Goal: Task Accomplishment & Management: Use online tool/utility

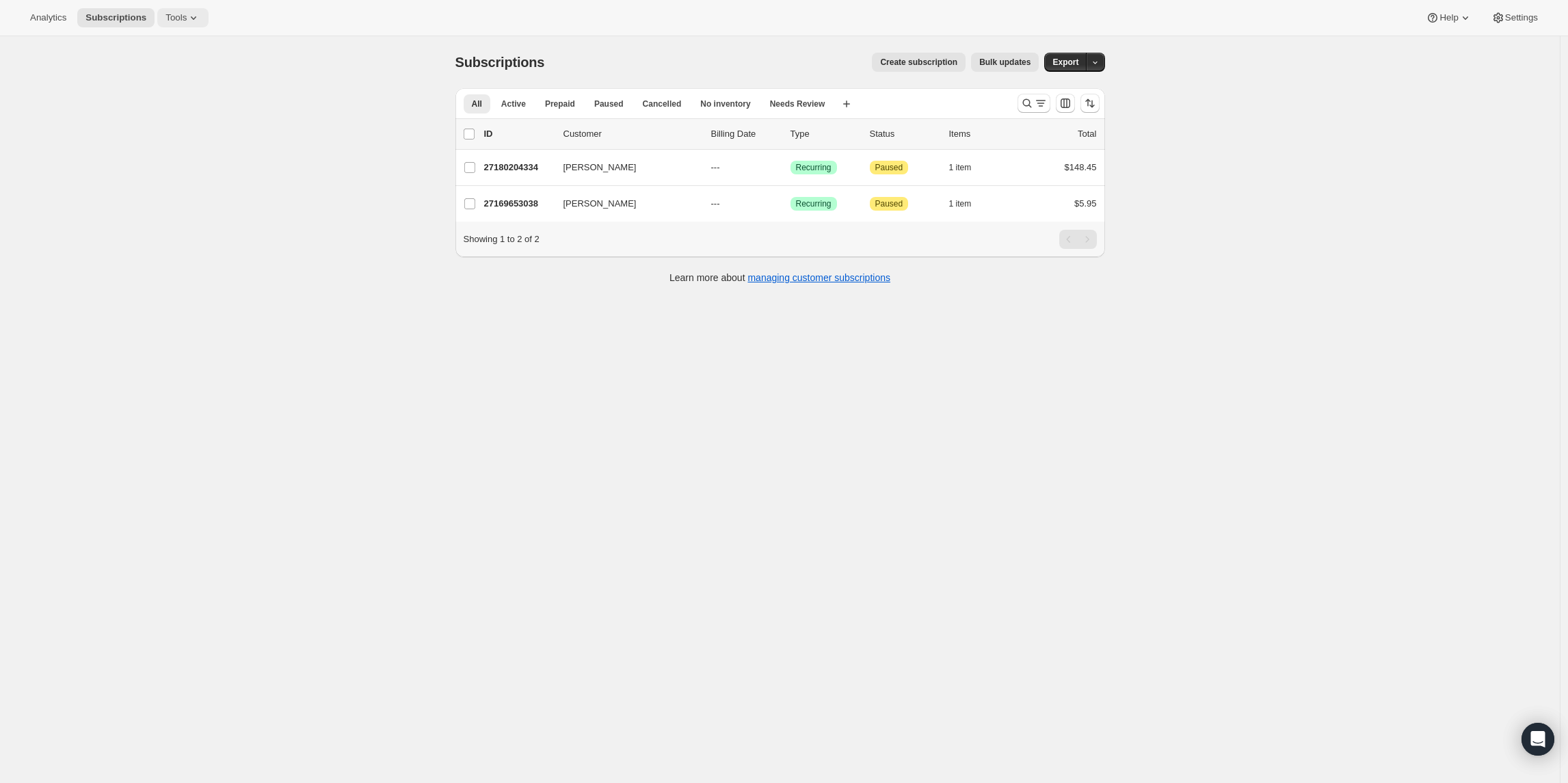
click at [175, 8] on button "Tools" at bounding box center [183, 17] width 51 height 19
click at [157, 85] on button "Bundles" at bounding box center [184, 92] width 147 height 22
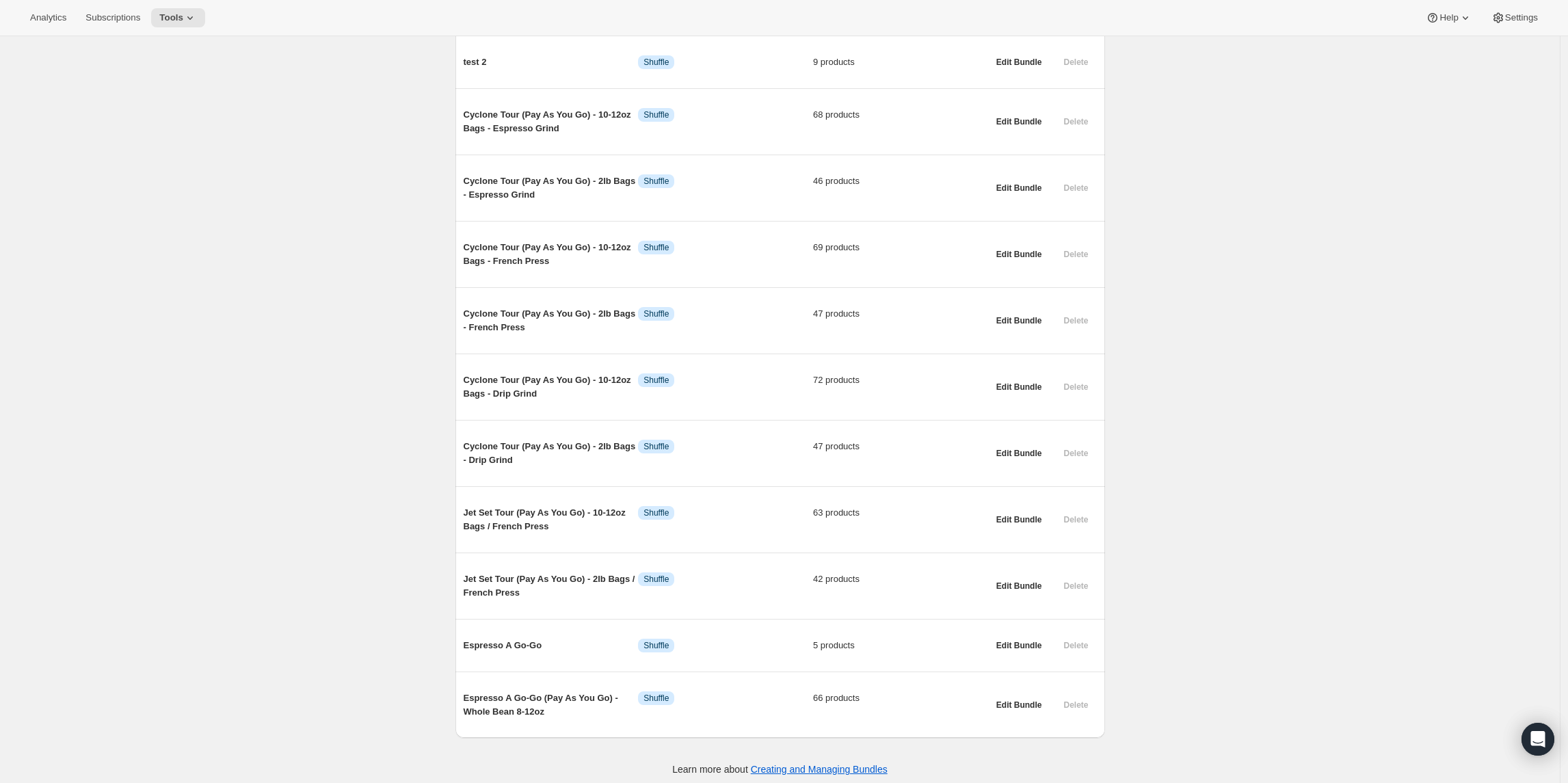
scroll to position [1056, 0]
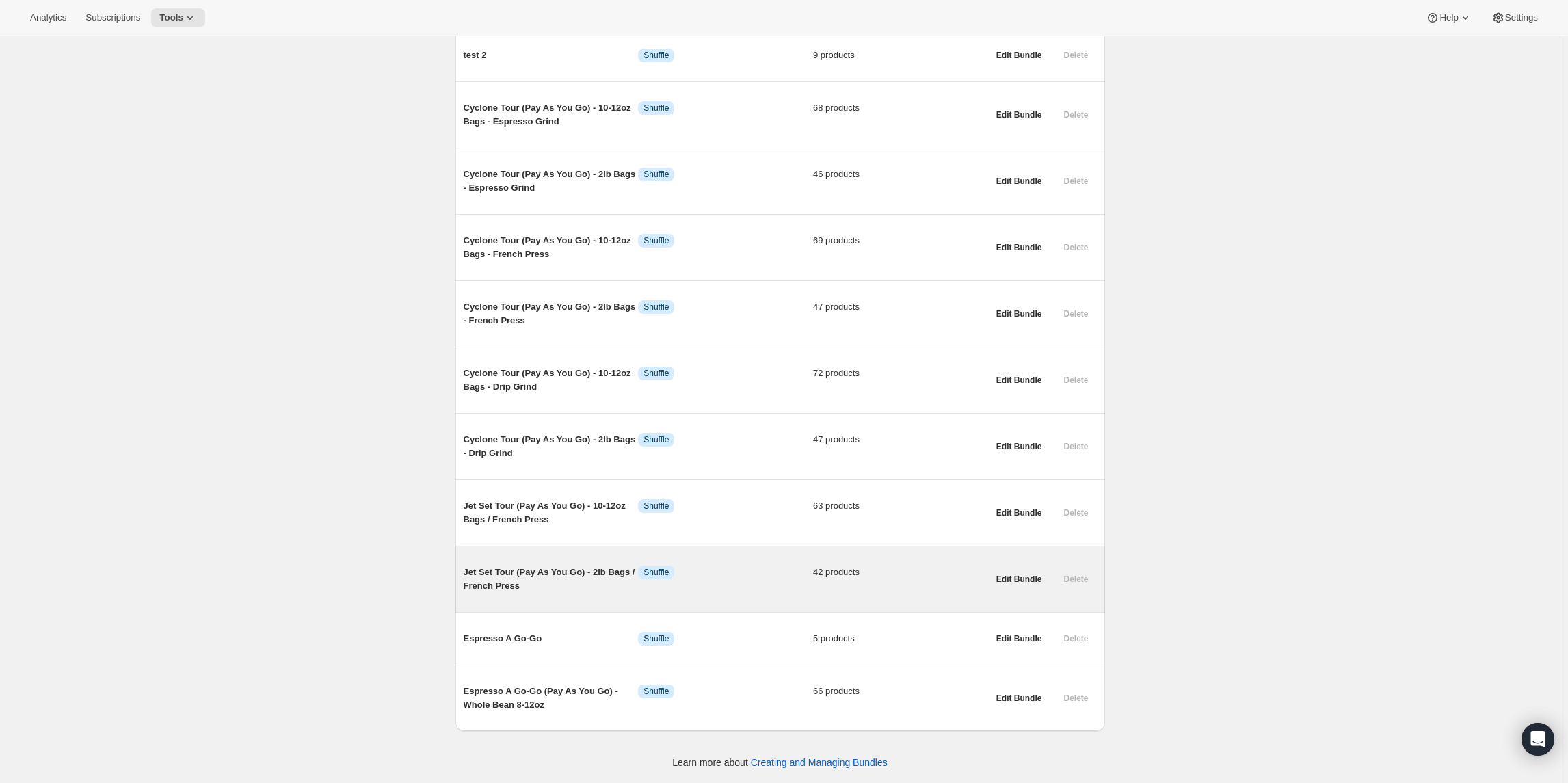
click at [567, 573] on span "Jet Set Tour (Pay As You Go) - 2lb Bags / French Press" at bounding box center [551, 579] width 175 height 28
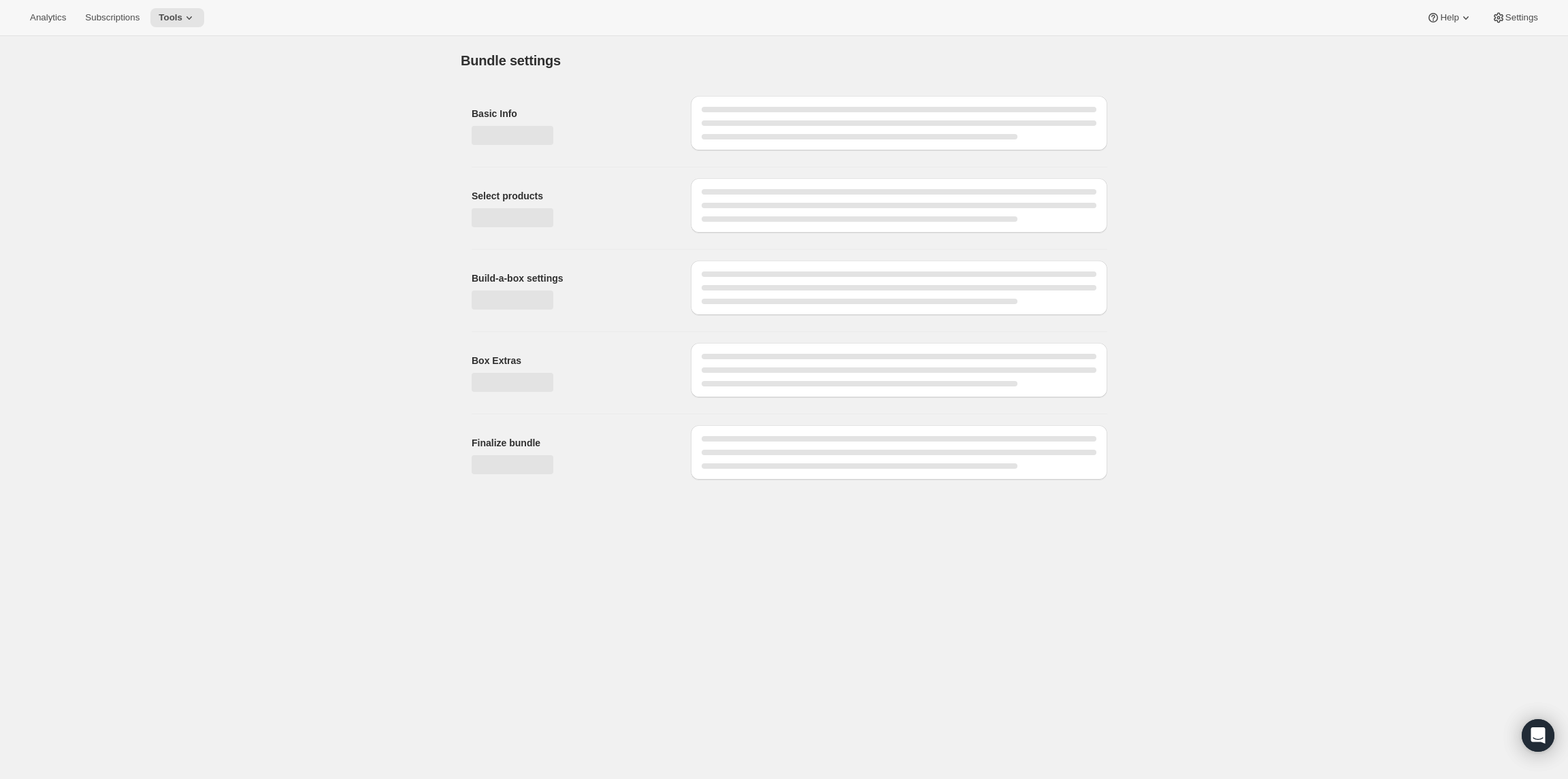
type input "Jet Set Tour (Pay As You Go) - 2lb Bags / French Press"
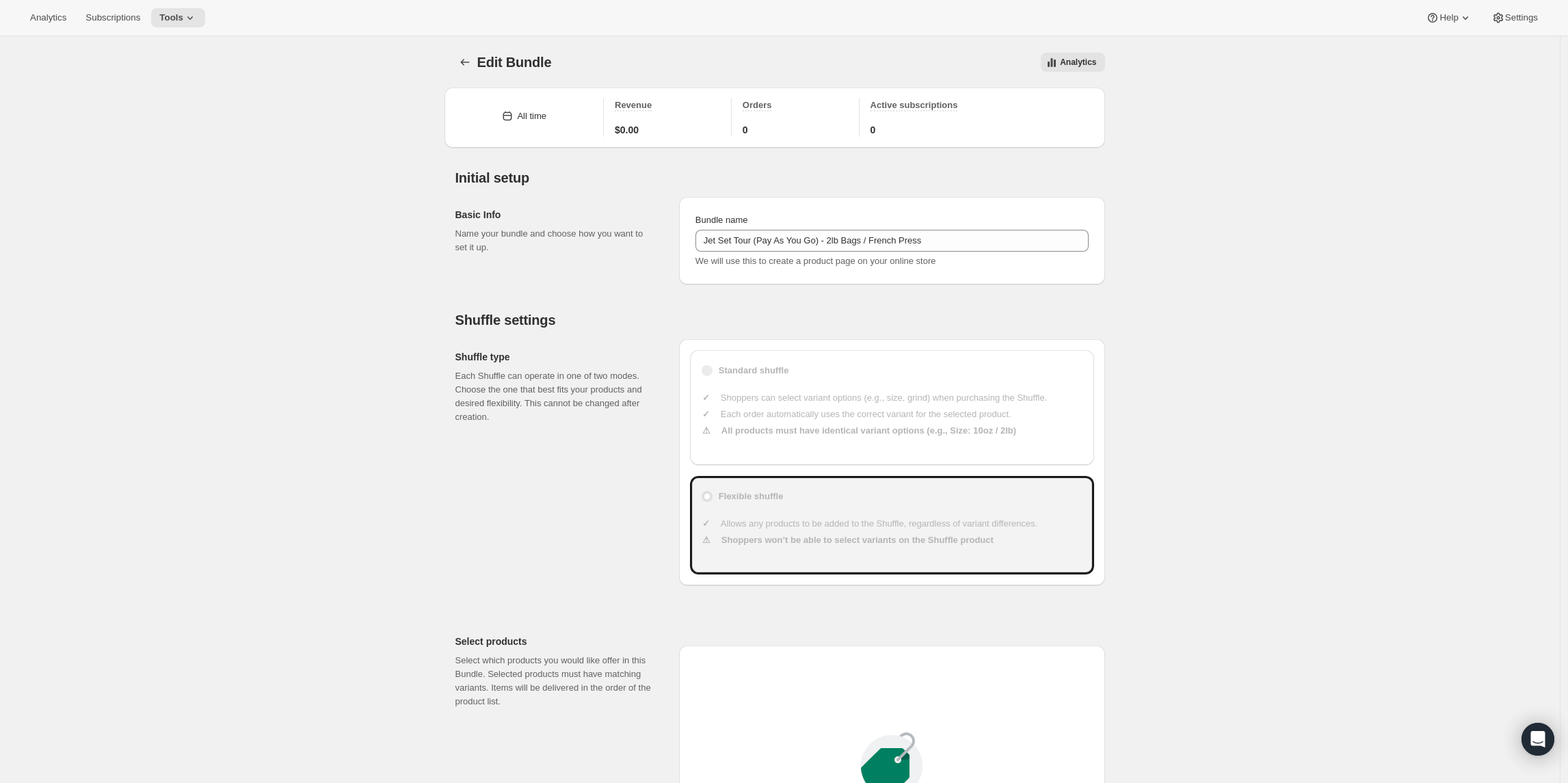
type input "49"
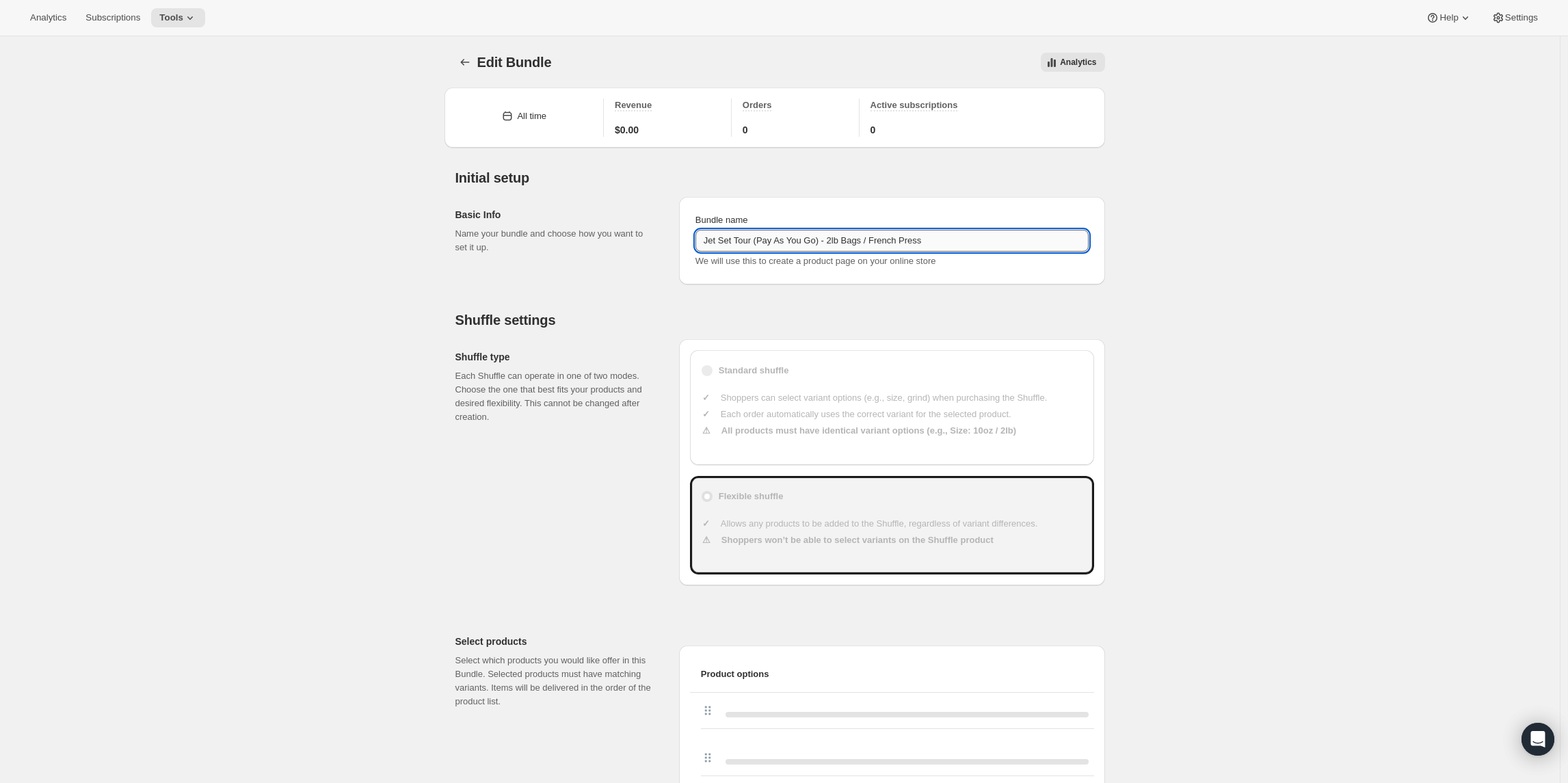
click at [801, 246] on input "Jet Set Tour (Pay As You Go) - 2lb Bags / French Press" at bounding box center [892, 241] width 393 height 22
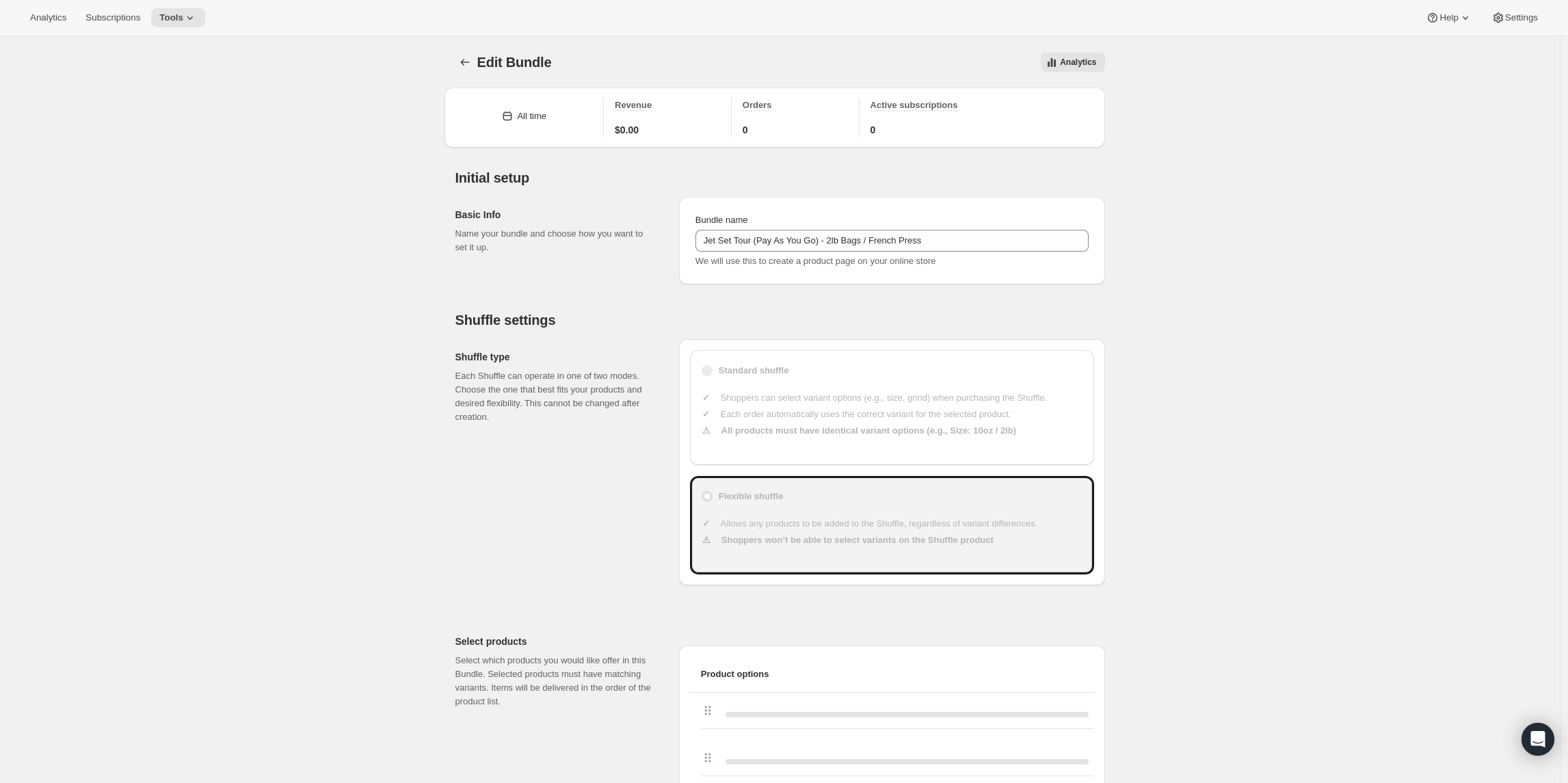
click at [465, 58] on icon "Bundles" at bounding box center [464, 62] width 14 height 14
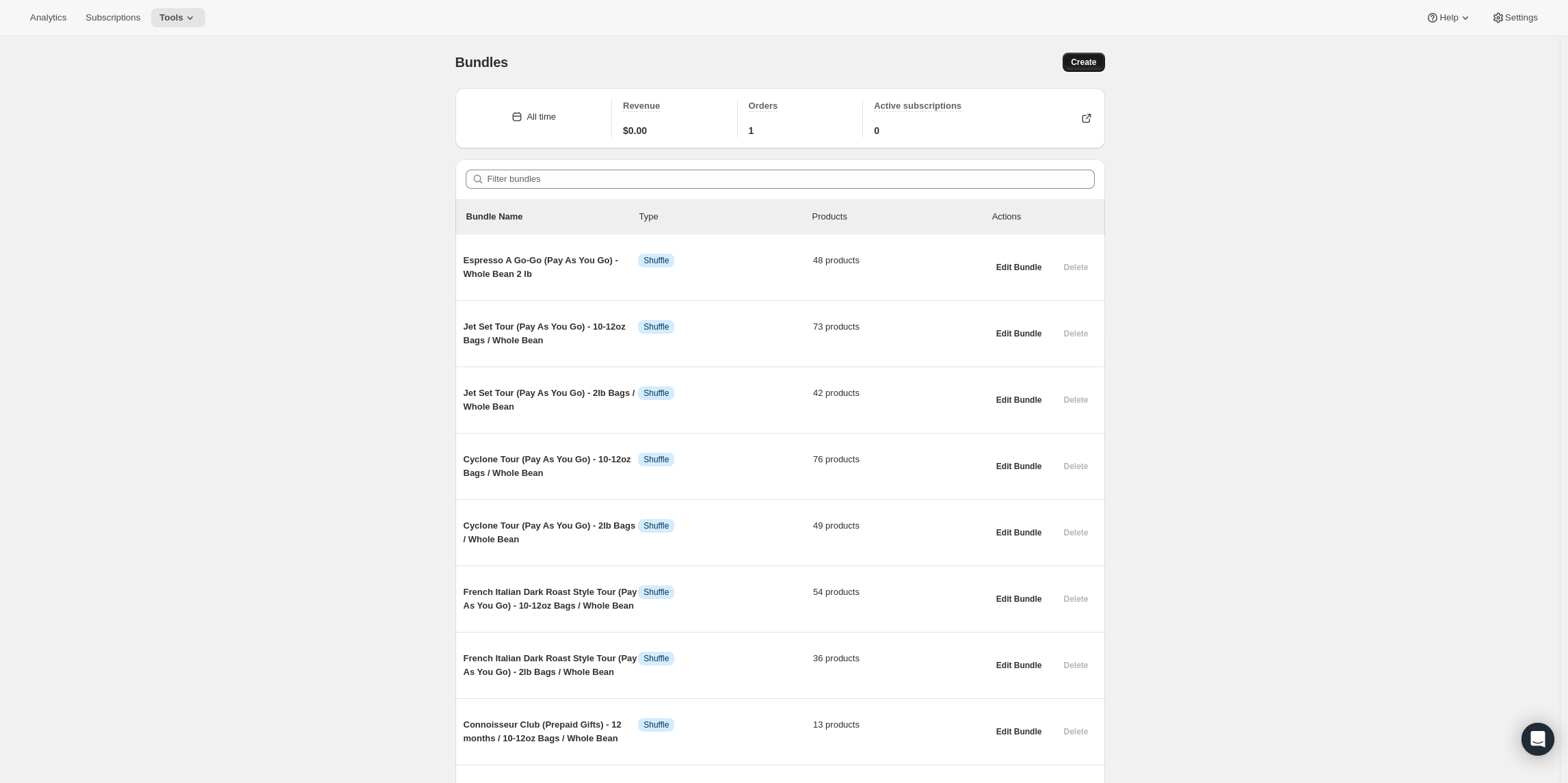
click at [1087, 67] on span "Create" at bounding box center [1083, 62] width 25 height 11
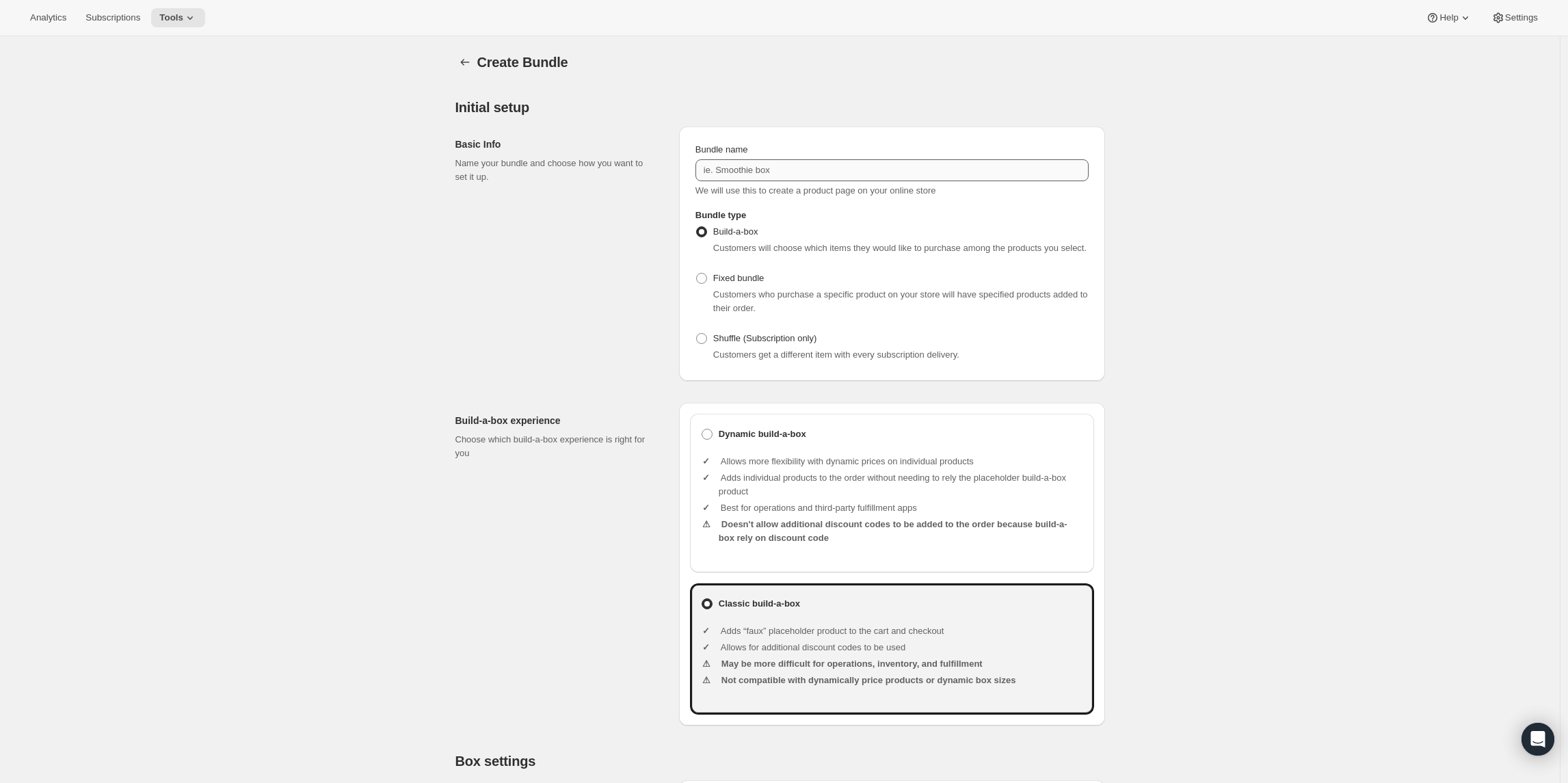
click at [763, 181] on div "Bundle name We will use this to create a product page on your online store" at bounding box center [892, 170] width 393 height 54
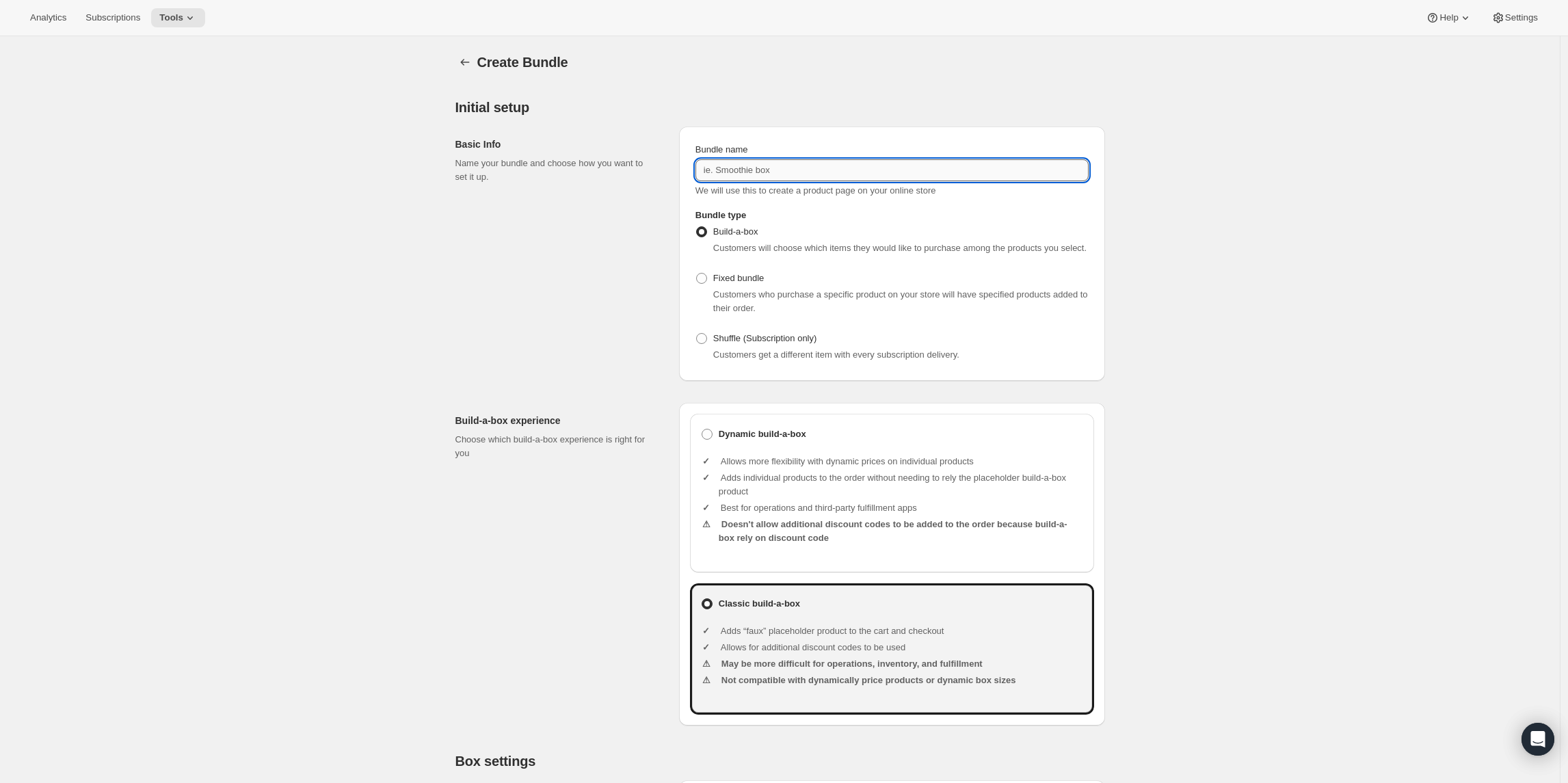
click at [757, 175] on input "Bundle name" at bounding box center [892, 170] width 393 height 22
paste input "Jet Set Tour (Pay As You Go) - 2lb Bags / French Press"
type input "Jet Set Tour (Pay As You Go) - 2lb Bags / French Press"
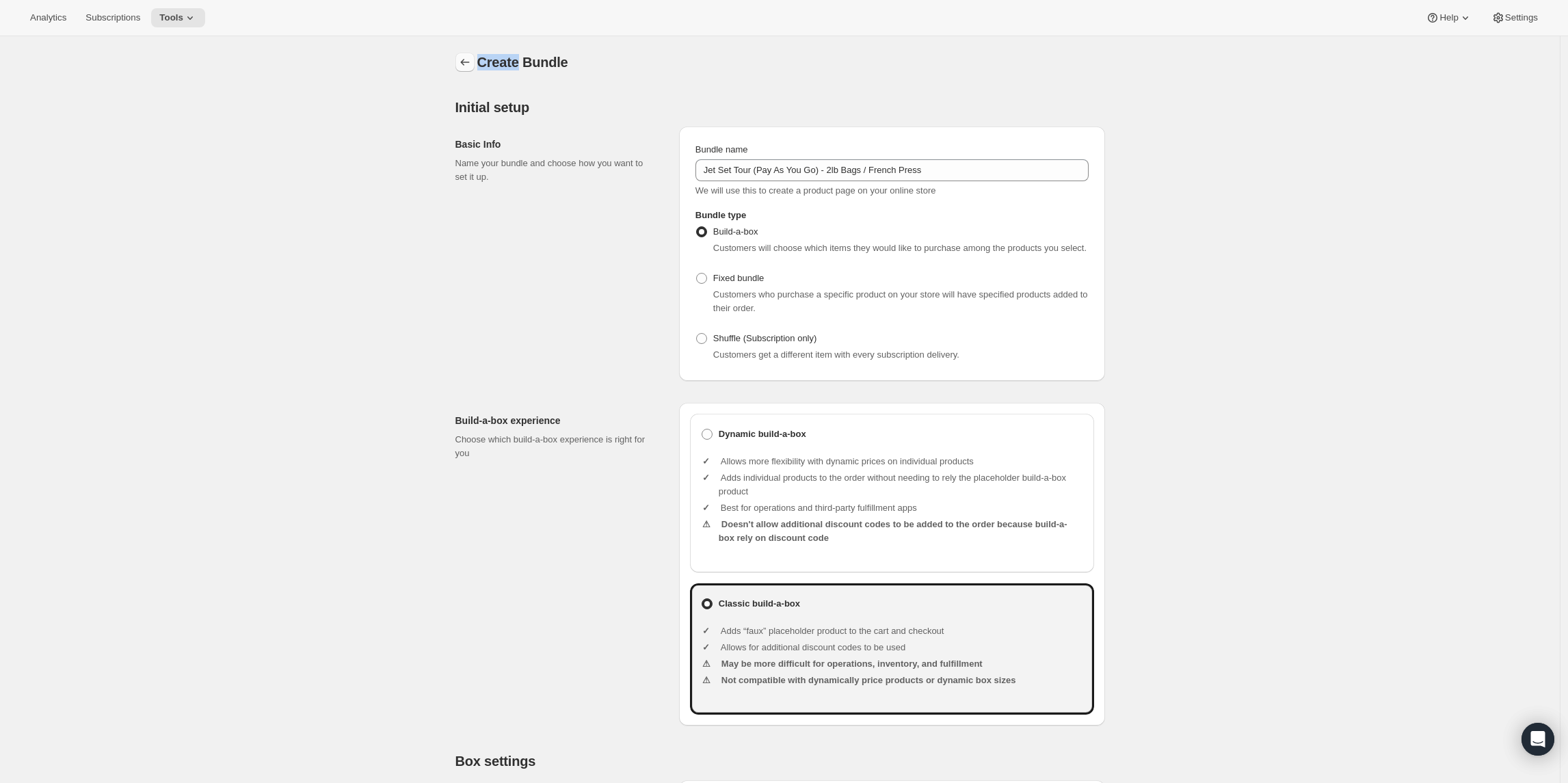
drag, startPoint x: 456, startPoint y: 66, endPoint x: 464, endPoint y: 65, distance: 8.1
click at [464, 65] on icon "Bundles" at bounding box center [464, 62] width 14 height 14
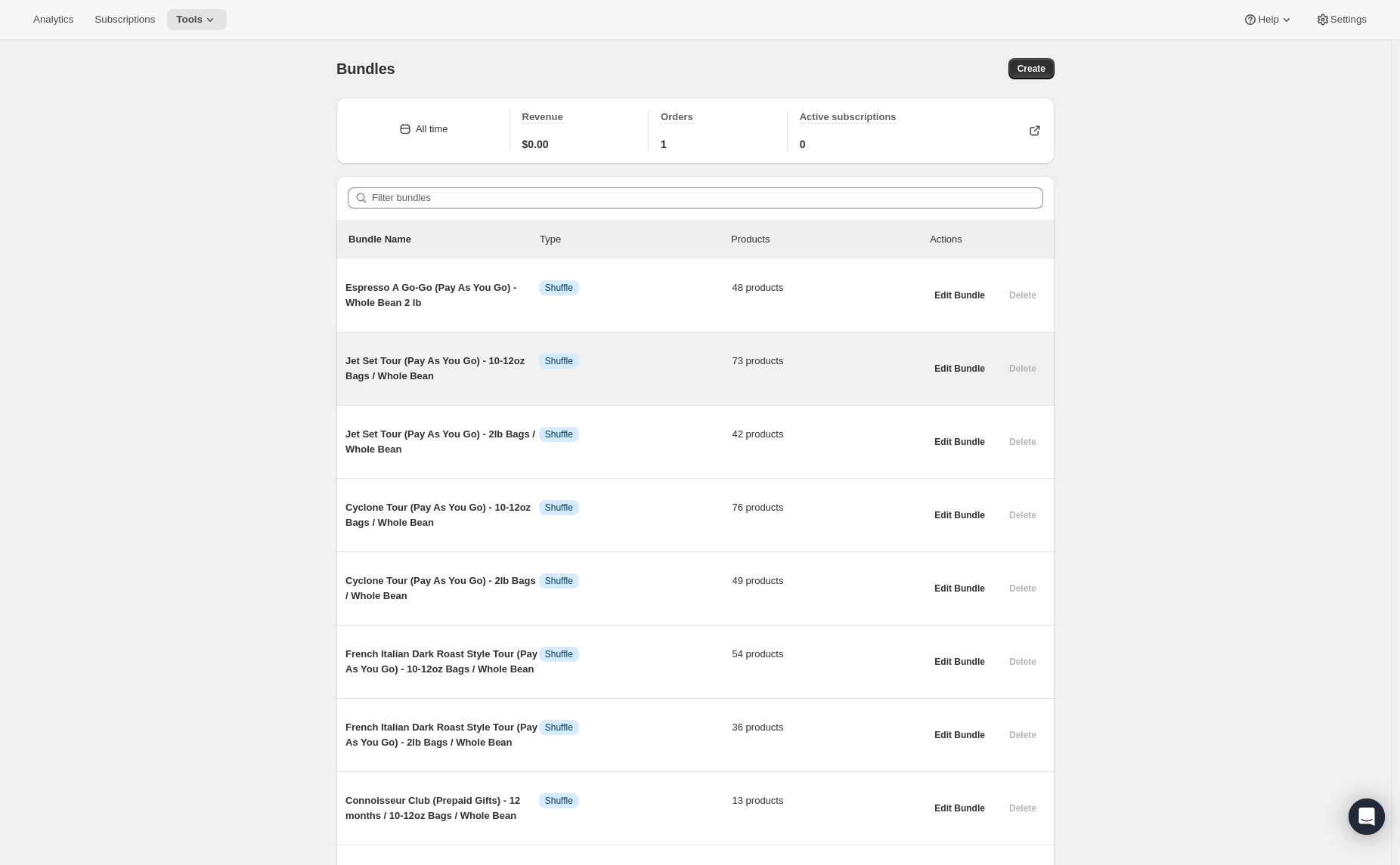
click at [438, 366] on span "Jet Set Tour (Pay As You Go) - 10-12oz Bags / Whole Bean" at bounding box center [442, 369] width 194 height 30
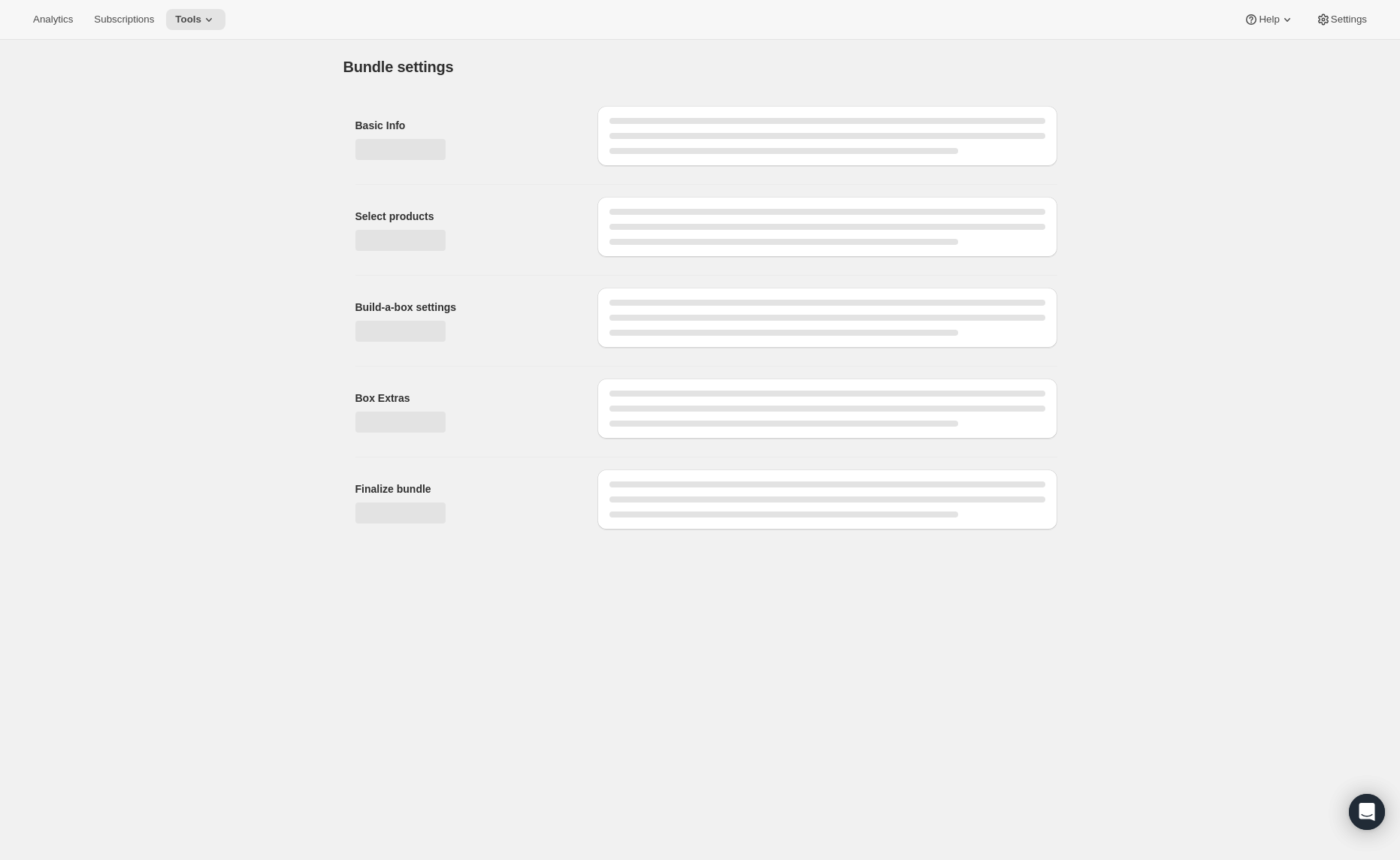
type input "Jet Set Tour (Pay As You Go) - 10-12oz Bags / Whole Bean"
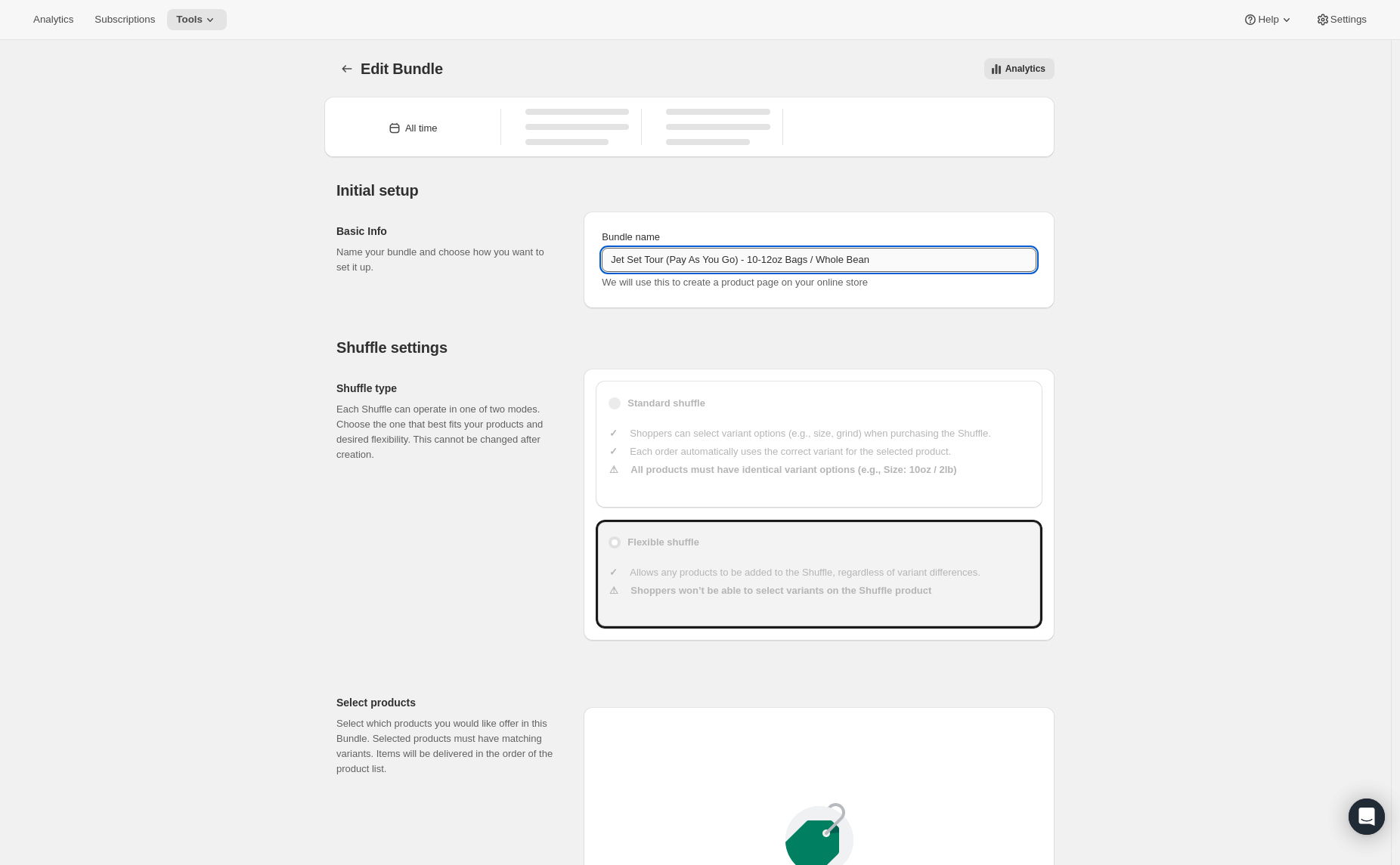
type input "20"
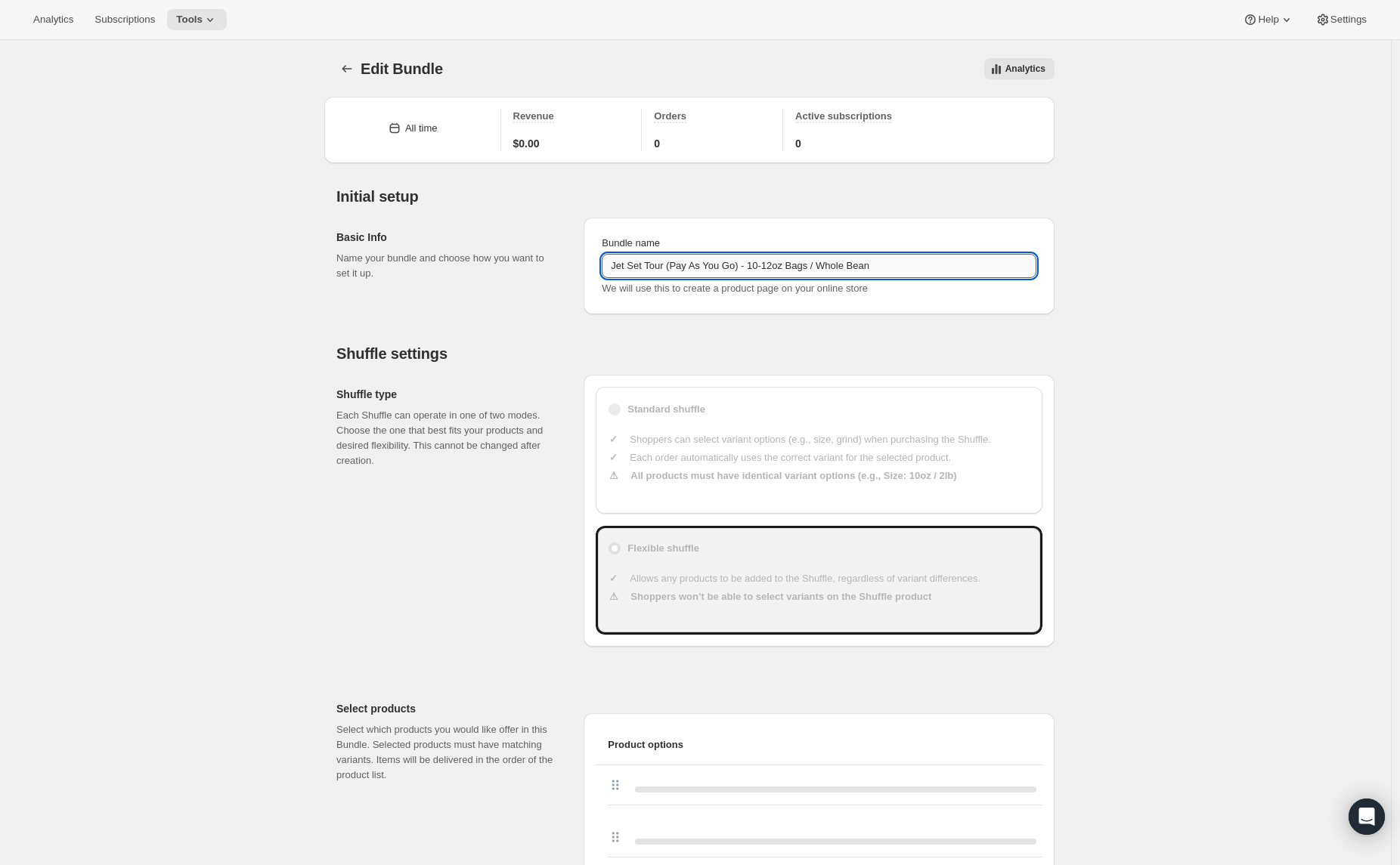
click at [668, 264] on input "Jet Set Tour (Pay As You Go) - 10-12oz Bags / Whole Bean" at bounding box center [819, 266] width 435 height 24
click at [352, 74] on icon "Bundles" at bounding box center [347, 68] width 15 height 15
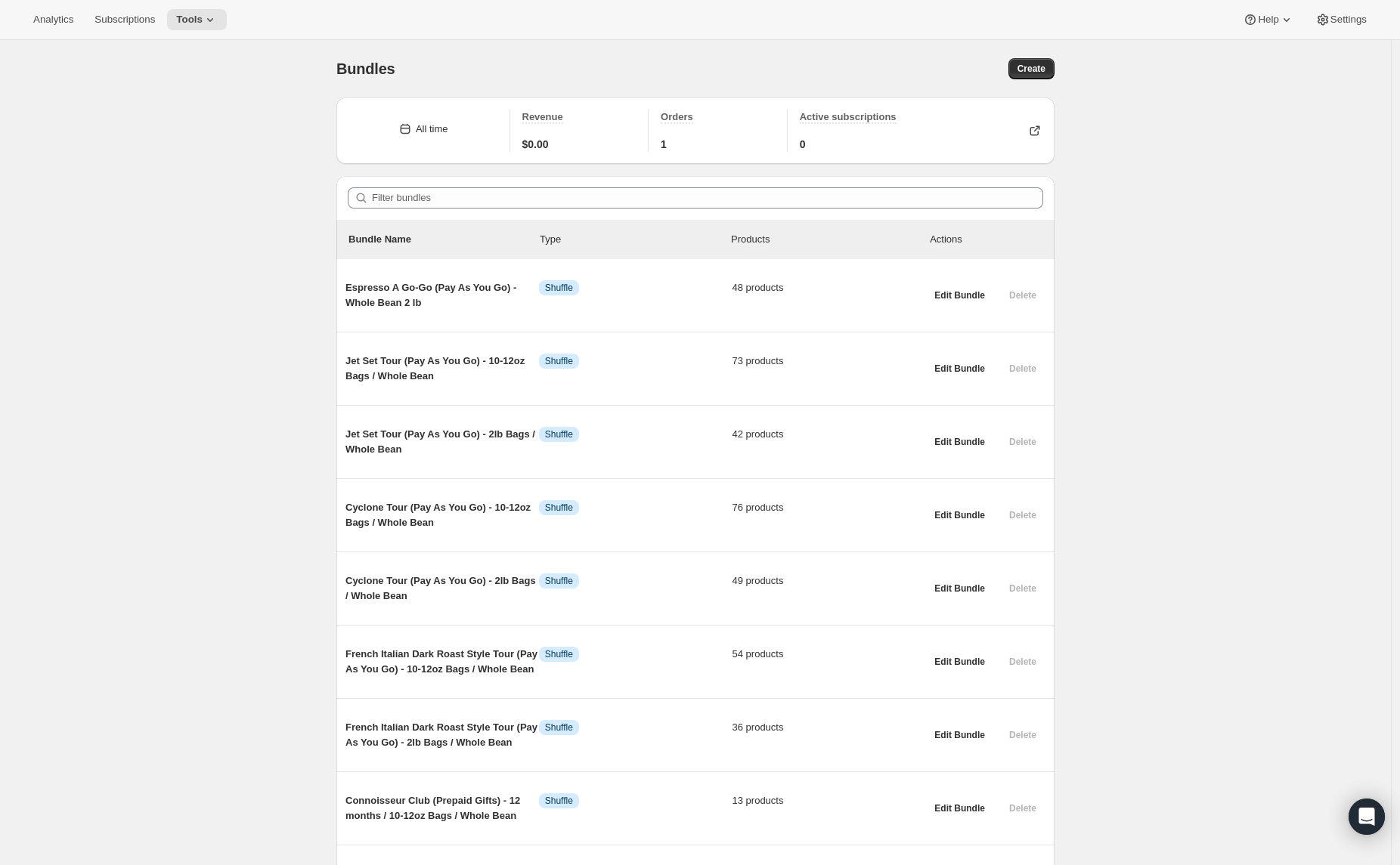
click at [1019, 66] on button "Create" at bounding box center [1032, 69] width 46 height 21
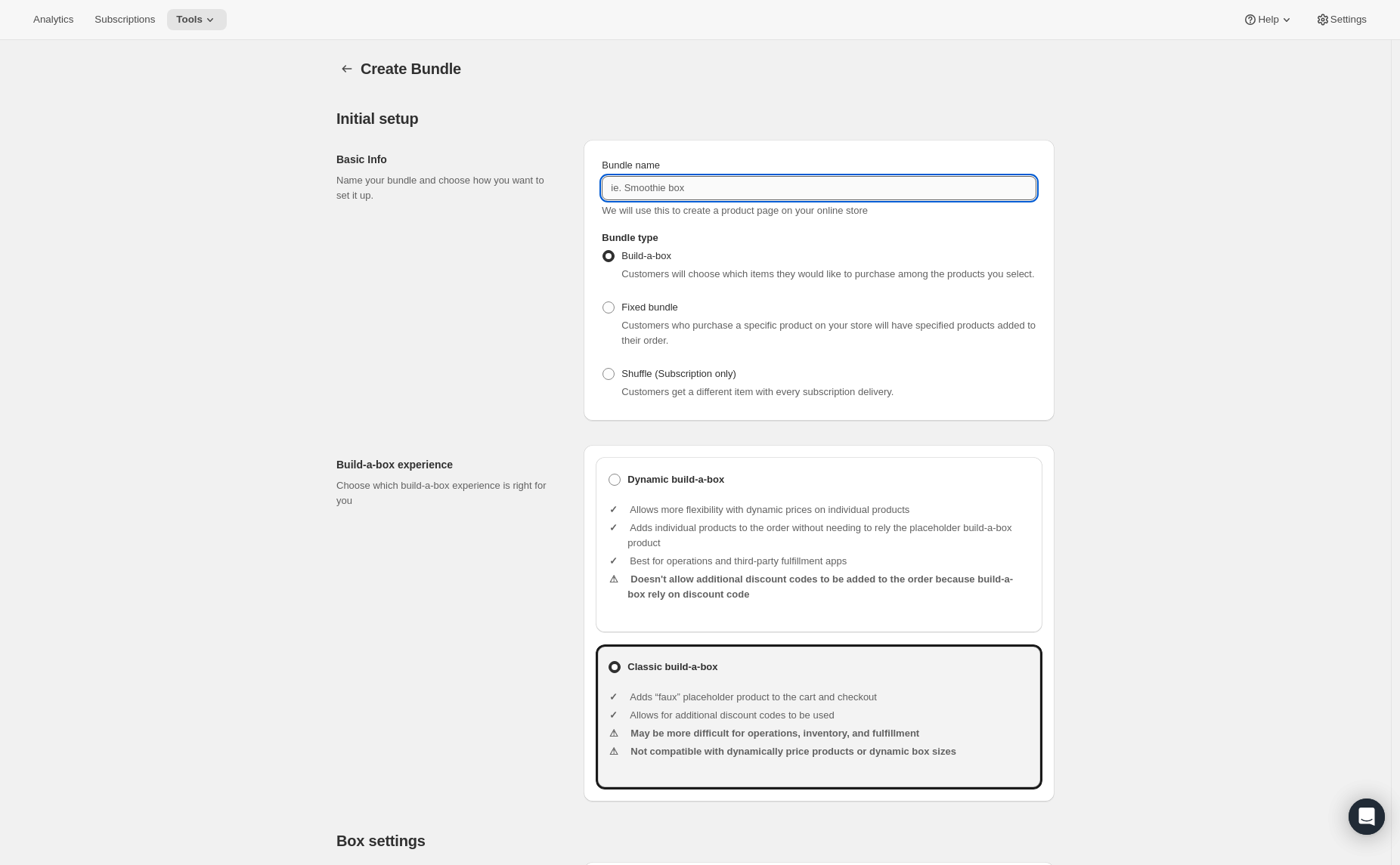
click at [636, 191] on input "Bundle name" at bounding box center [819, 188] width 435 height 24
paste input "Jet Set Tour (Pay As You Go) - 10-12oz Bags / Whole Bean"
drag, startPoint x: 833, startPoint y: 188, endPoint x: 961, endPoint y: 191, distance: 128.0
click at [961, 191] on input "Jet Set Tour (Pay As You Go) - 10-12oz Bags / Whole Bean" at bounding box center [819, 188] width 435 height 24
type input "Jet Set Tour (Pay As You Go) - 10-12oz Bags / Drip Grind"
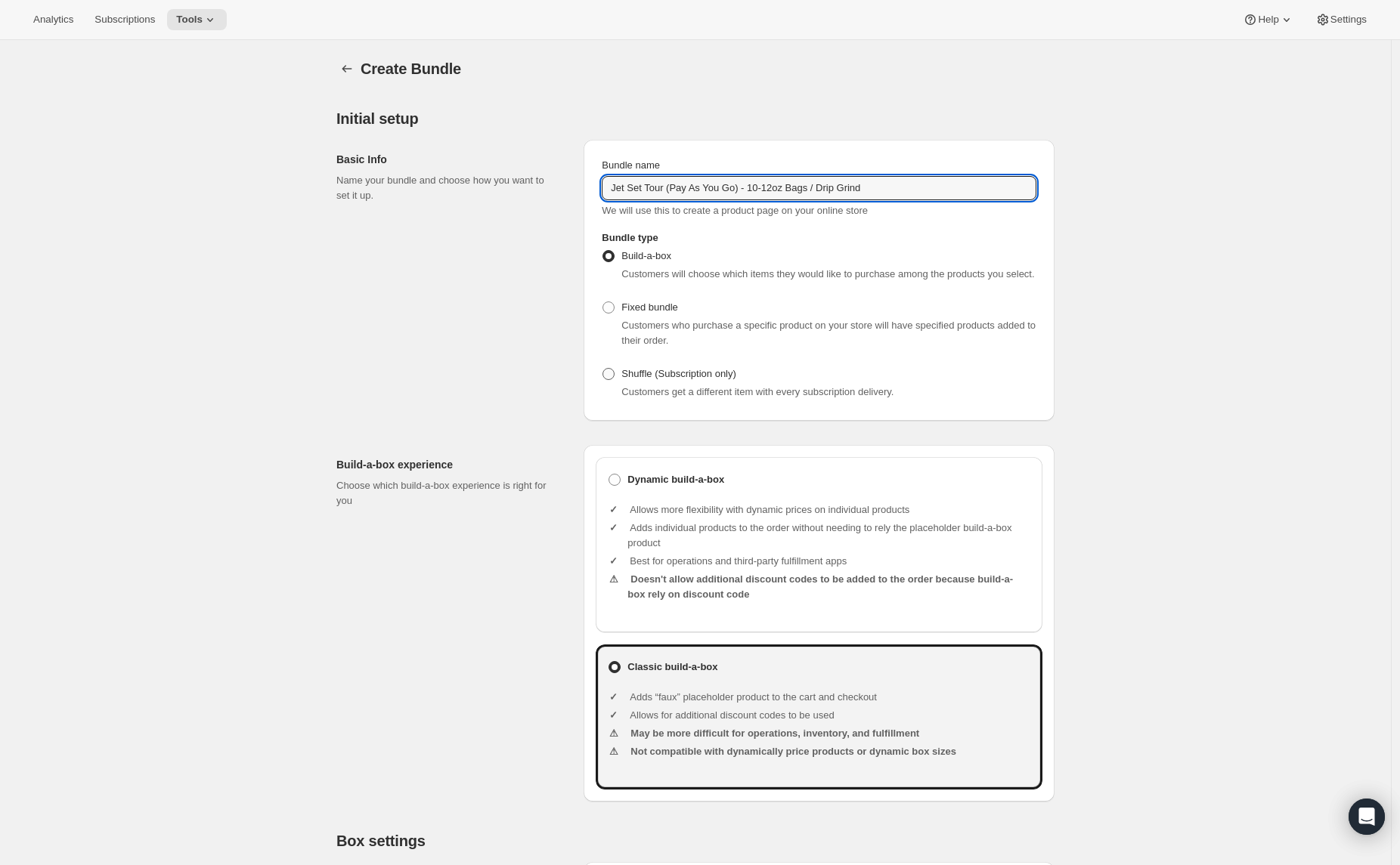
click at [662, 380] on span "Shuffle (Subscription only)" at bounding box center [679, 374] width 115 height 11
click at [603, 368] on input "Shuffle (Subscription only)" at bounding box center [603, 368] width 1 height 1
radio input "true"
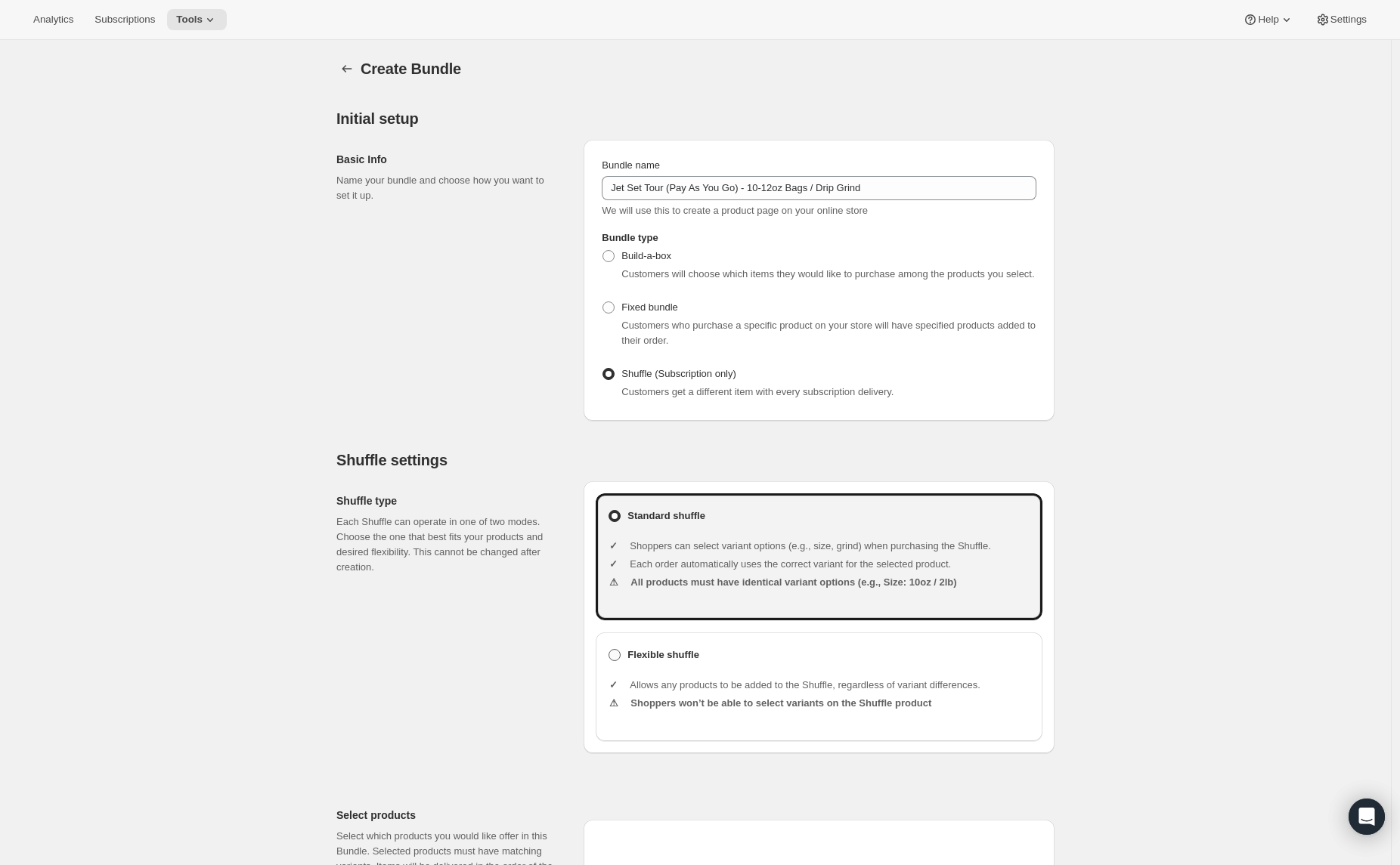
click at [649, 663] on b "Flexible shuffle" at bounding box center [664, 655] width 72 height 15
click at [610, 650] on input "Flexible shuffle" at bounding box center [609, 650] width 1 height 1
radio input "true"
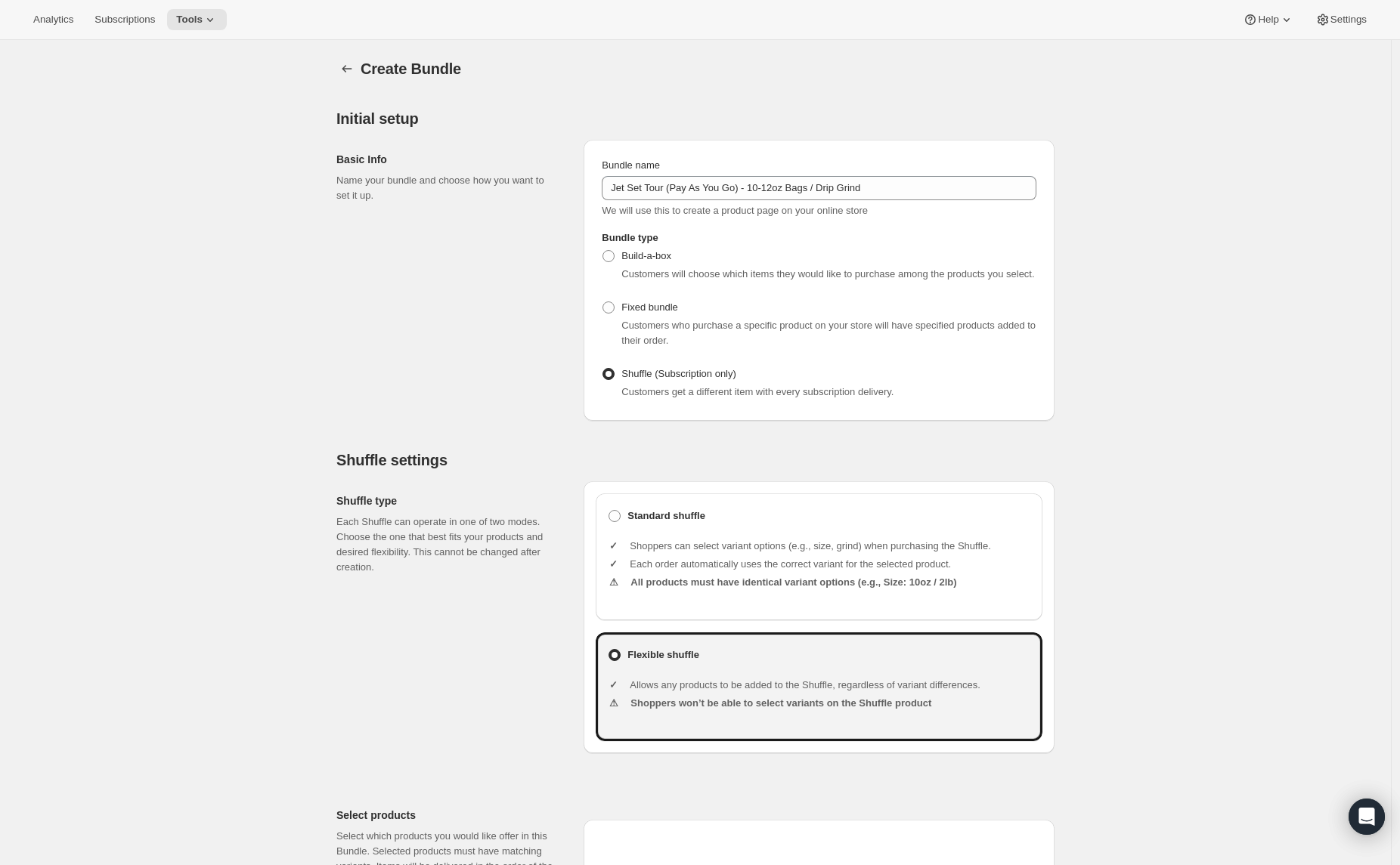
scroll to position [851, 0]
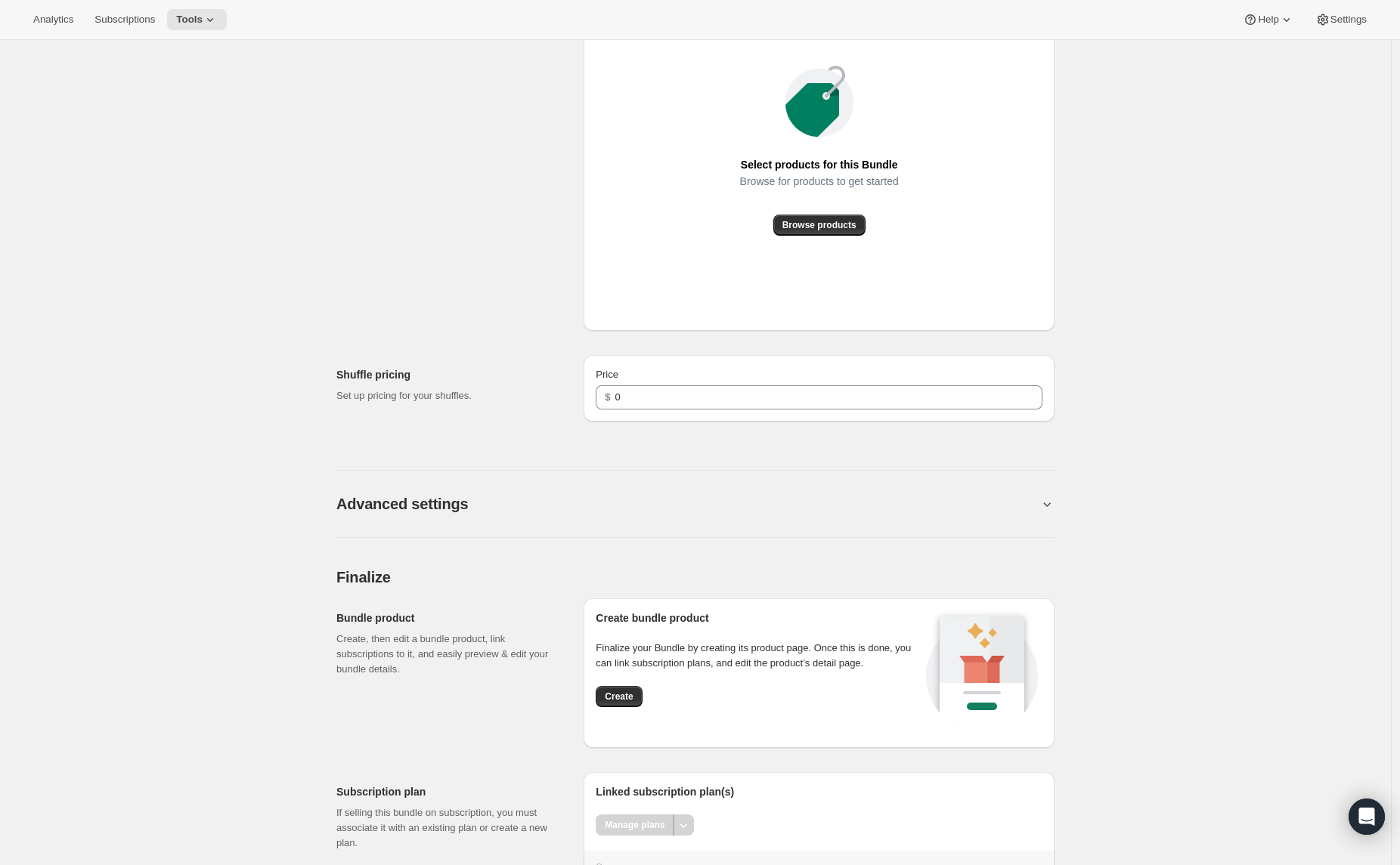
drag, startPoint x: 593, startPoint y: 374, endPoint x: 603, endPoint y: 397, distance: 25.1
click at [599, 394] on div "Price $ 0" at bounding box center [819, 388] width 471 height 66
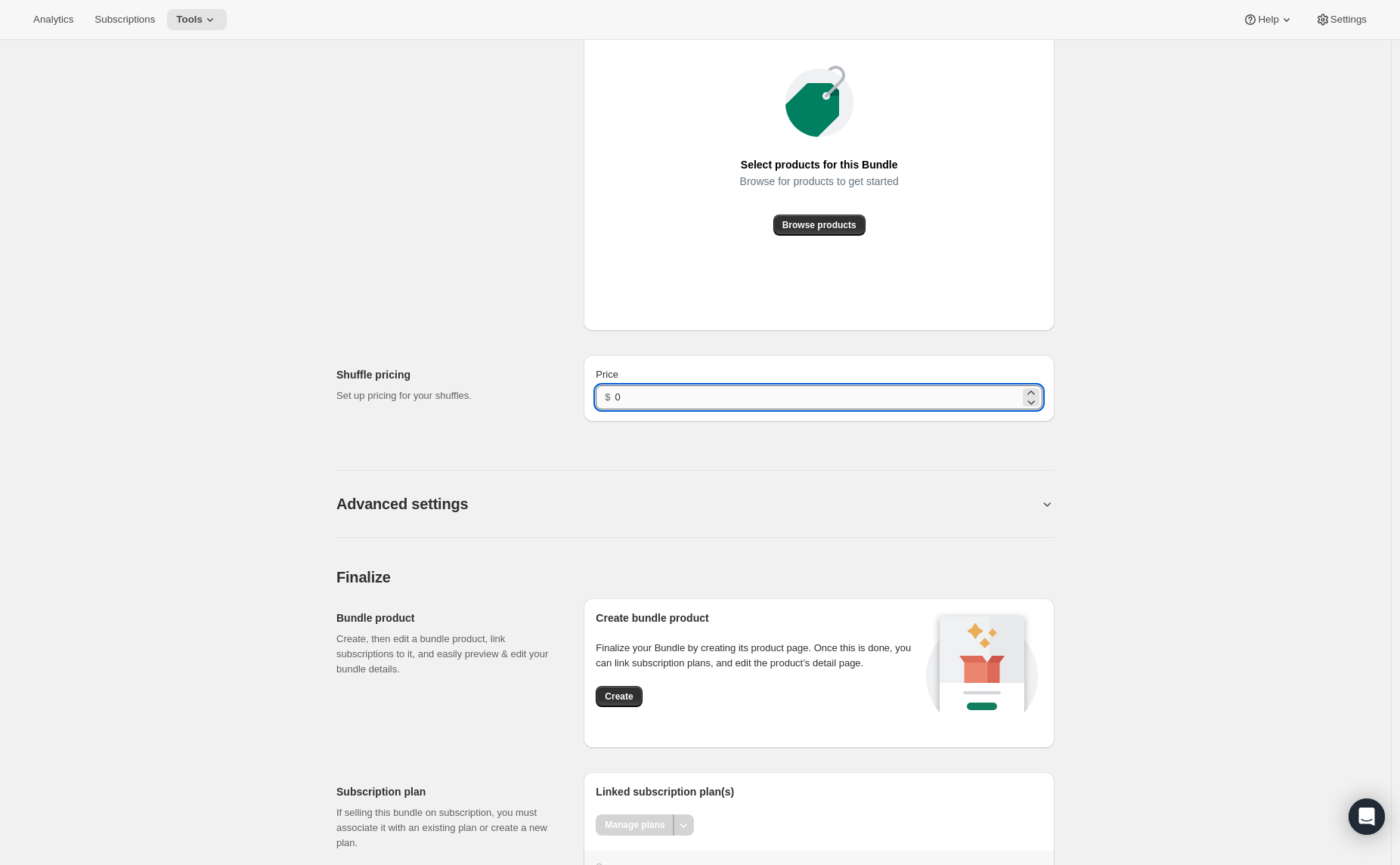
click at [634, 409] on input "0" at bounding box center [817, 397] width 405 height 24
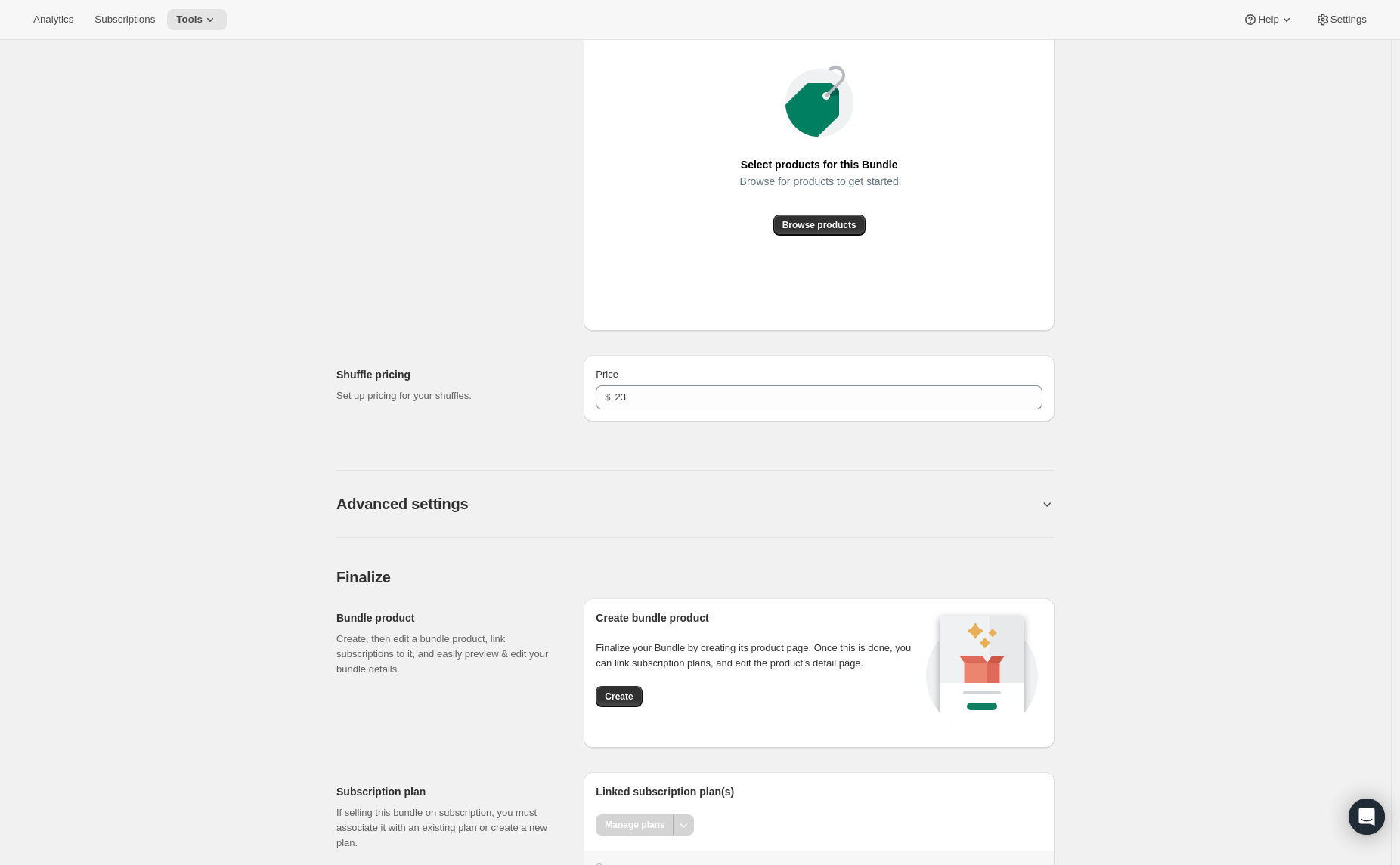
drag, startPoint x: 622, startPoint y: 718, endPoint x: 635, endPoint y: 718, distance: 13.0
click at [622, 707] on button "Create" at bounding box center [619, 697] width 46 height 21
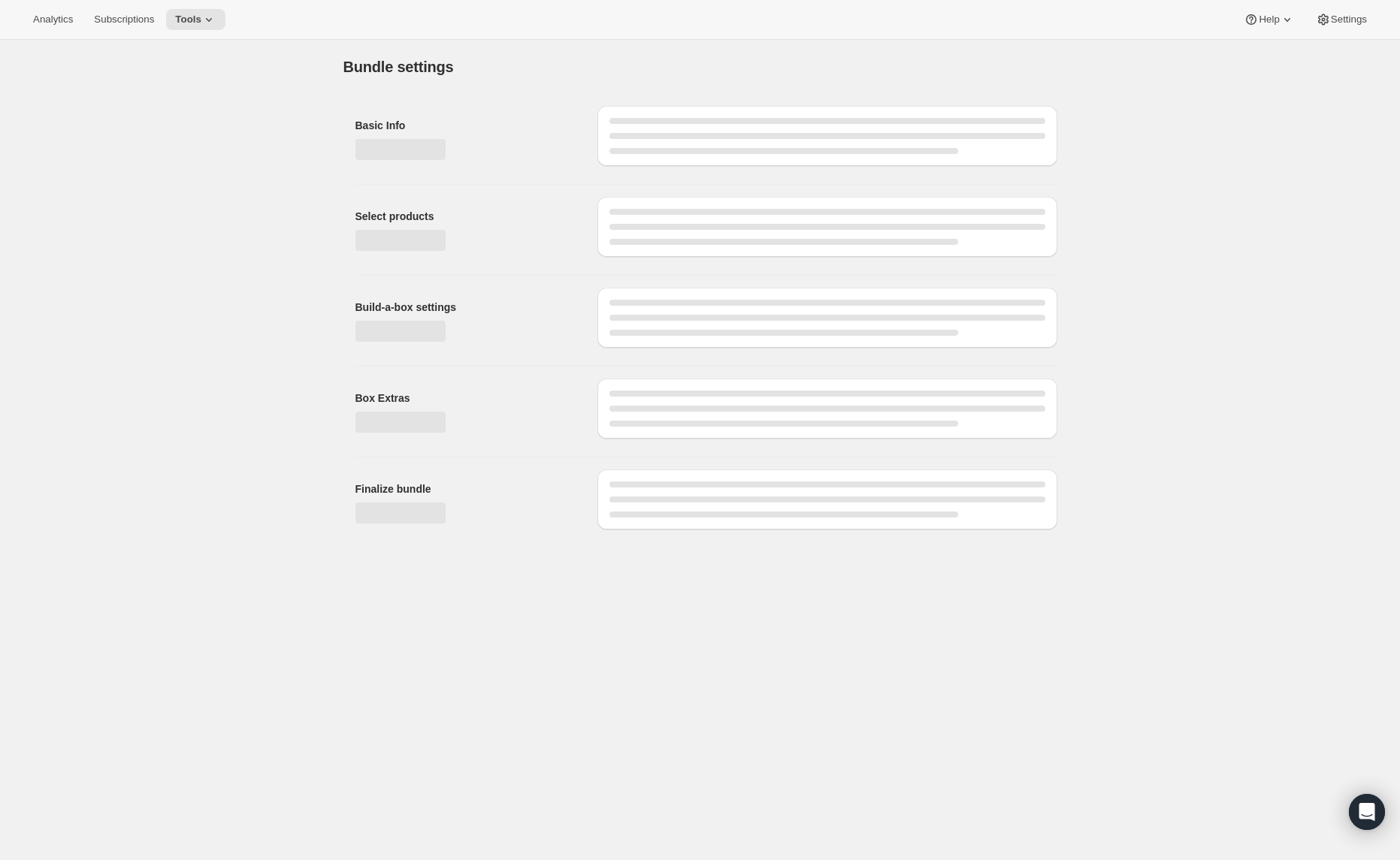
type input "0"
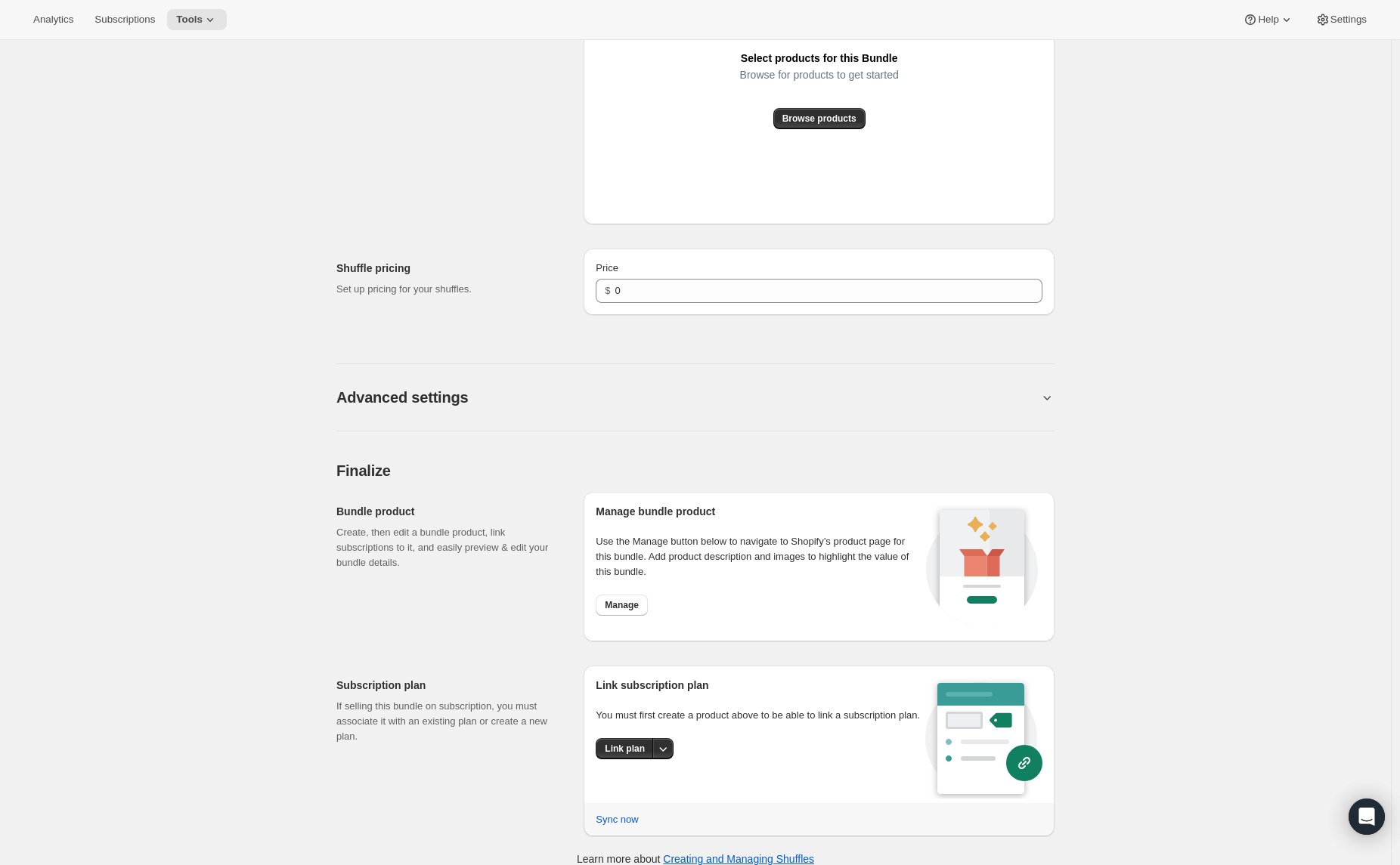
scroll to position [866, 0]
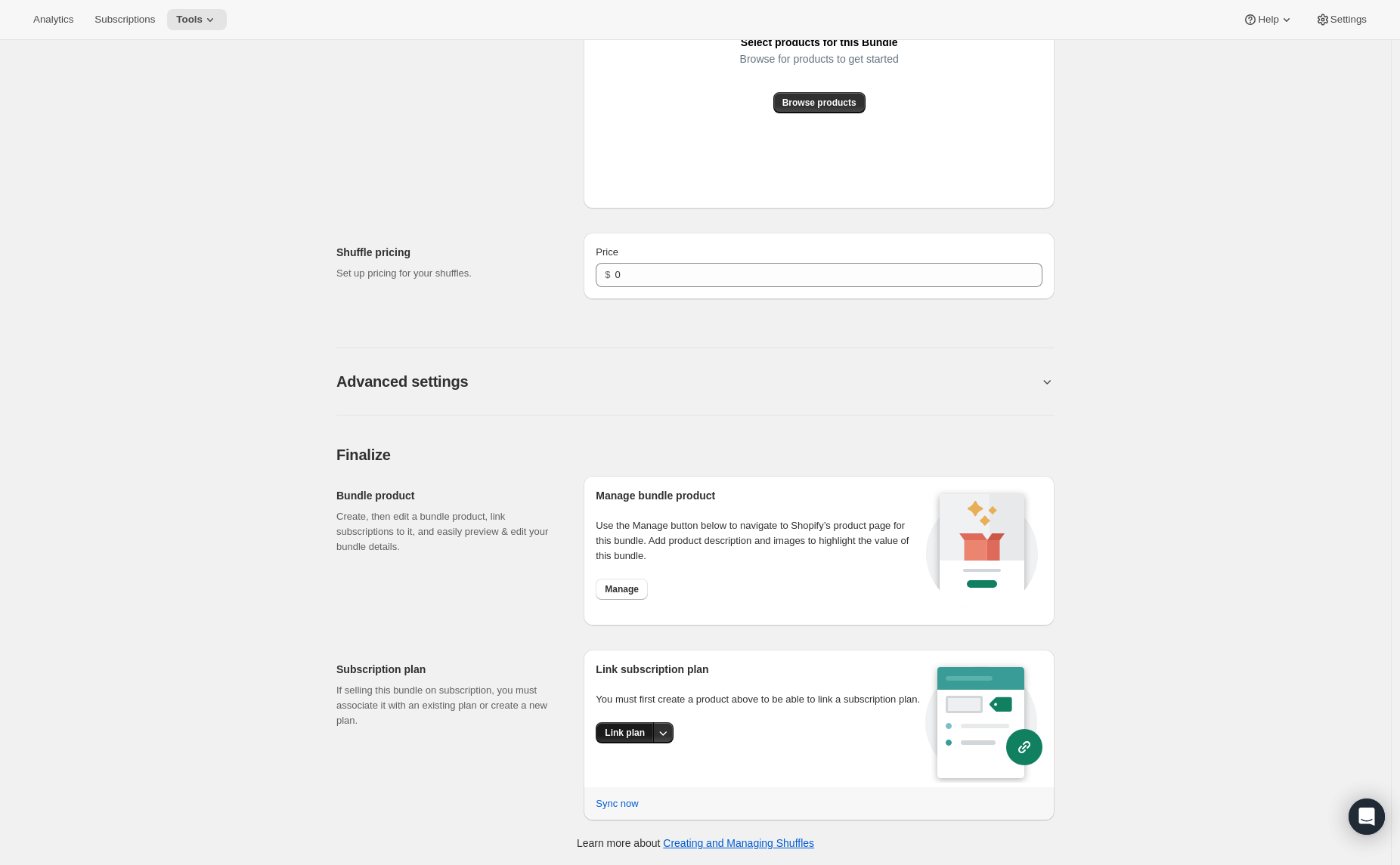
click at [627, 739] on span "Link plan" at bounding box center [625, 733] width 40 height 12
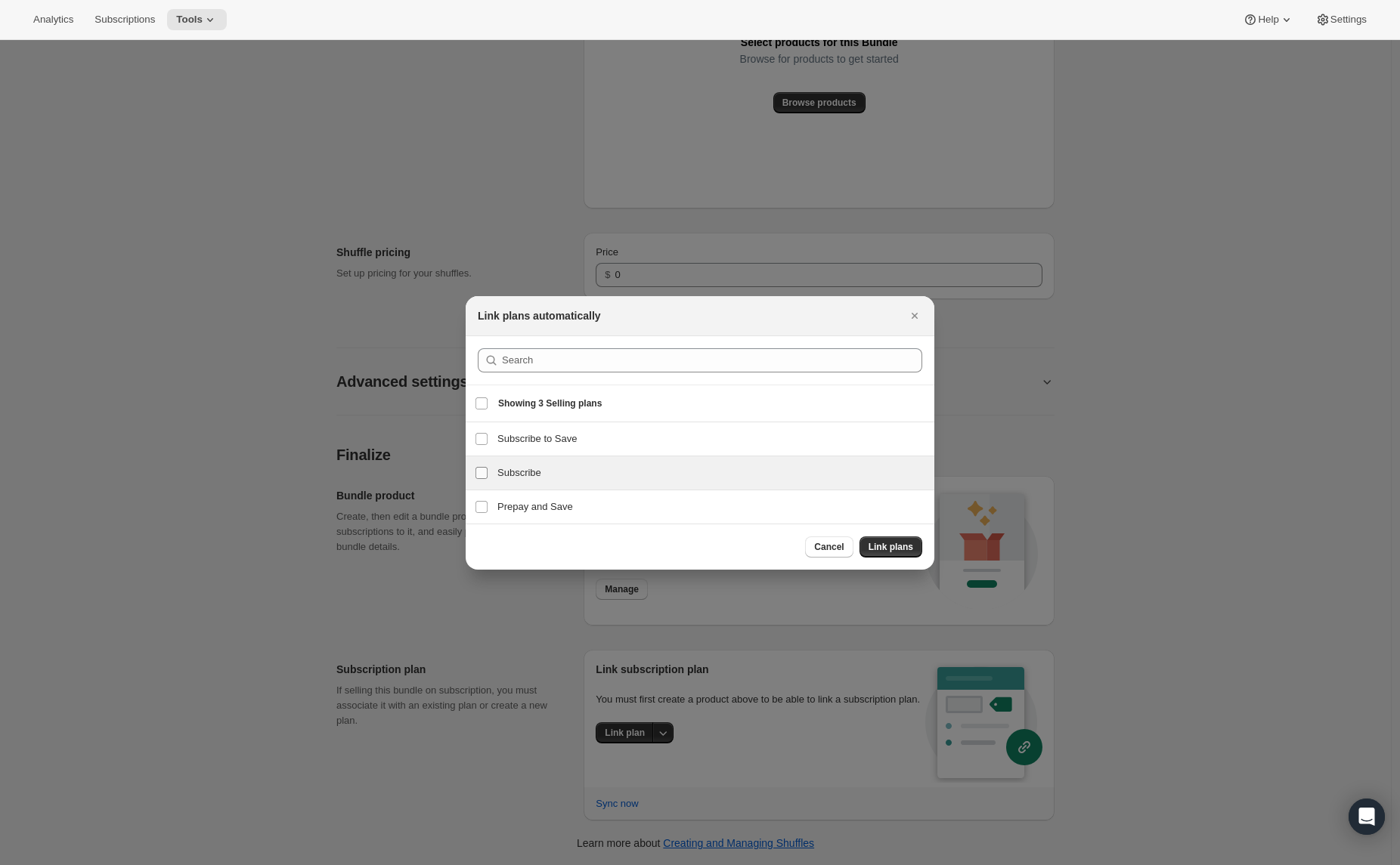
drag, startPoint x: 489, startPoint y: 469, endPoint x: 486, endPoint y: 478, distance: 9.5
click at [489, 470] on label "Subscribe" at bounding box center [482, 473] width 32 height 34
click at [488, 470] on input "Subscribe" at bounding box center [482, 473] width 12 height 12
checkbox input "true"
click at [487, 509] on input "Prepay and Save" at bounding box center [482, 507] width 12 height 12
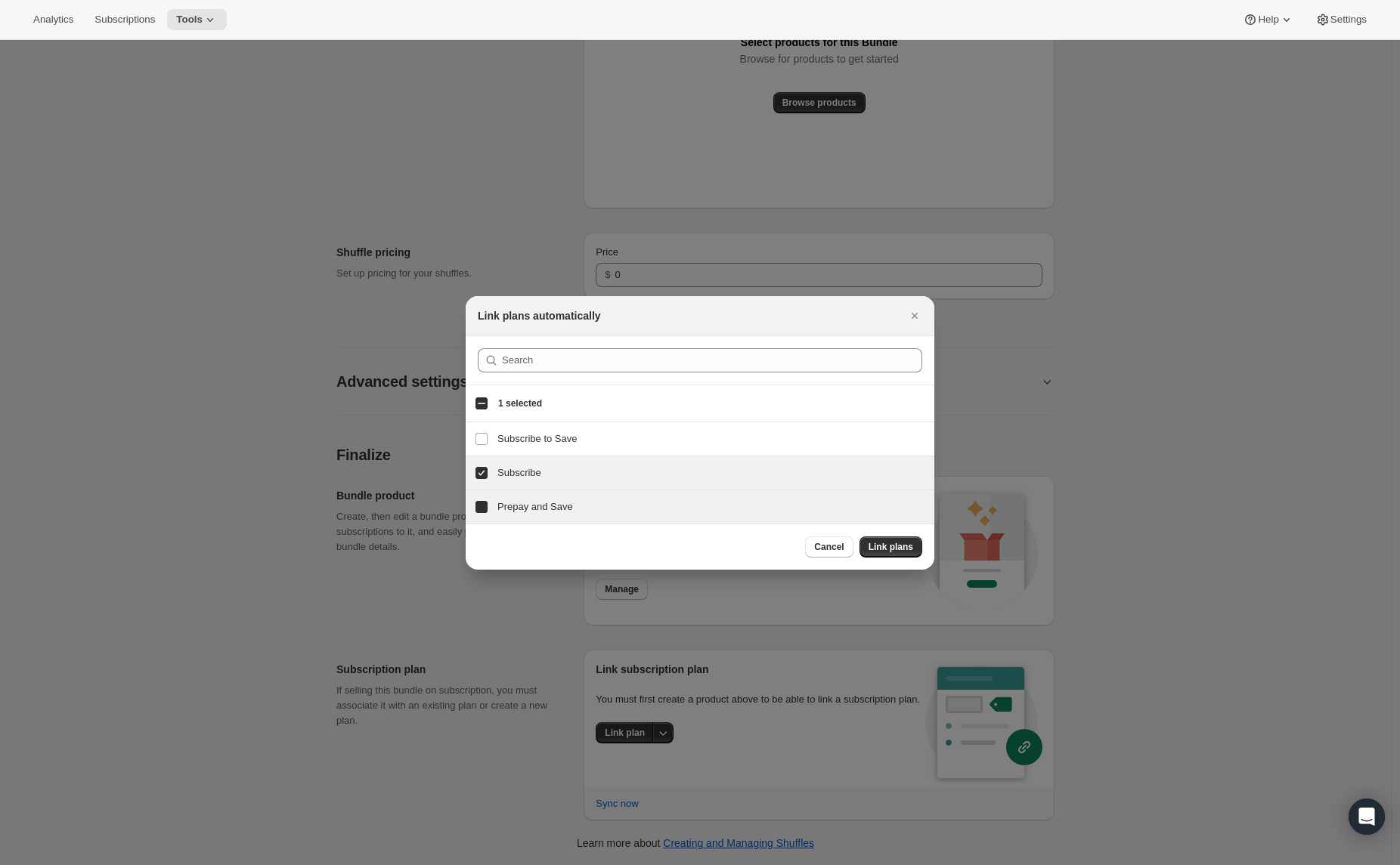
checkbox input "true"
drag, startPoint x: 486, startPoint y: 474, endPoint x: 488, endPoint y: 500, distance: 26.1
click at [486, 475] on input "Subscribe" at bounding box center [482, 473] width 12 height 12
checkbox input "false"
click at [487, 501] on input "Prepay and Save" at bounding box center [482, 507] width 12 height 12
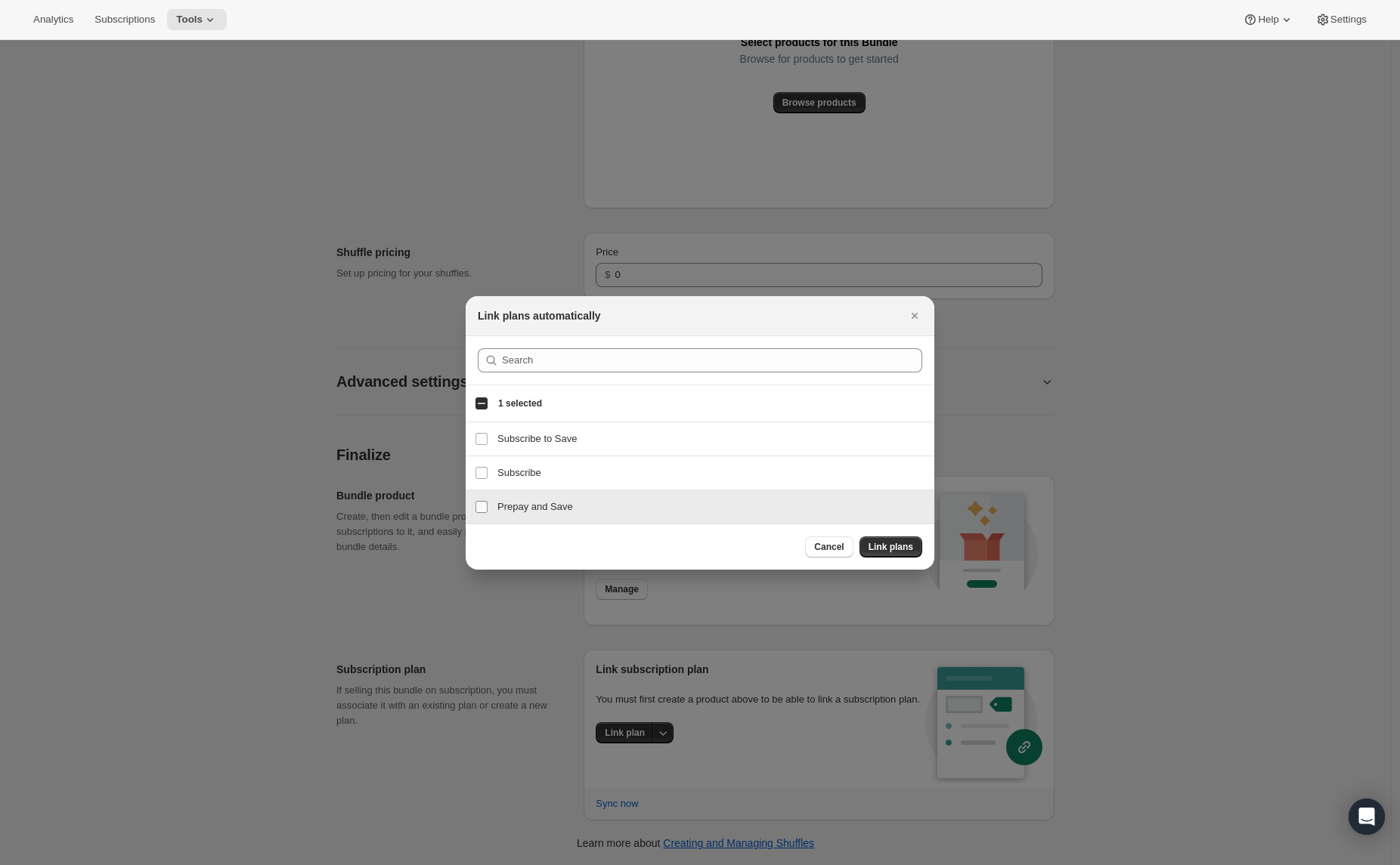
checkbox input "false"
drag, startPoint x: 481, startPoint y: 471, endPoint x: 482, endPoint y: 503, distance: 32.0
click at [481, 471] on input "Subscribe" at bounding box center [482, 473] width 12 height 12
checkbox input "true"
drag, startPoint x: 482, startPoint y: 503, endPoint x: 496, endPoint y: 508, distance: 14.9
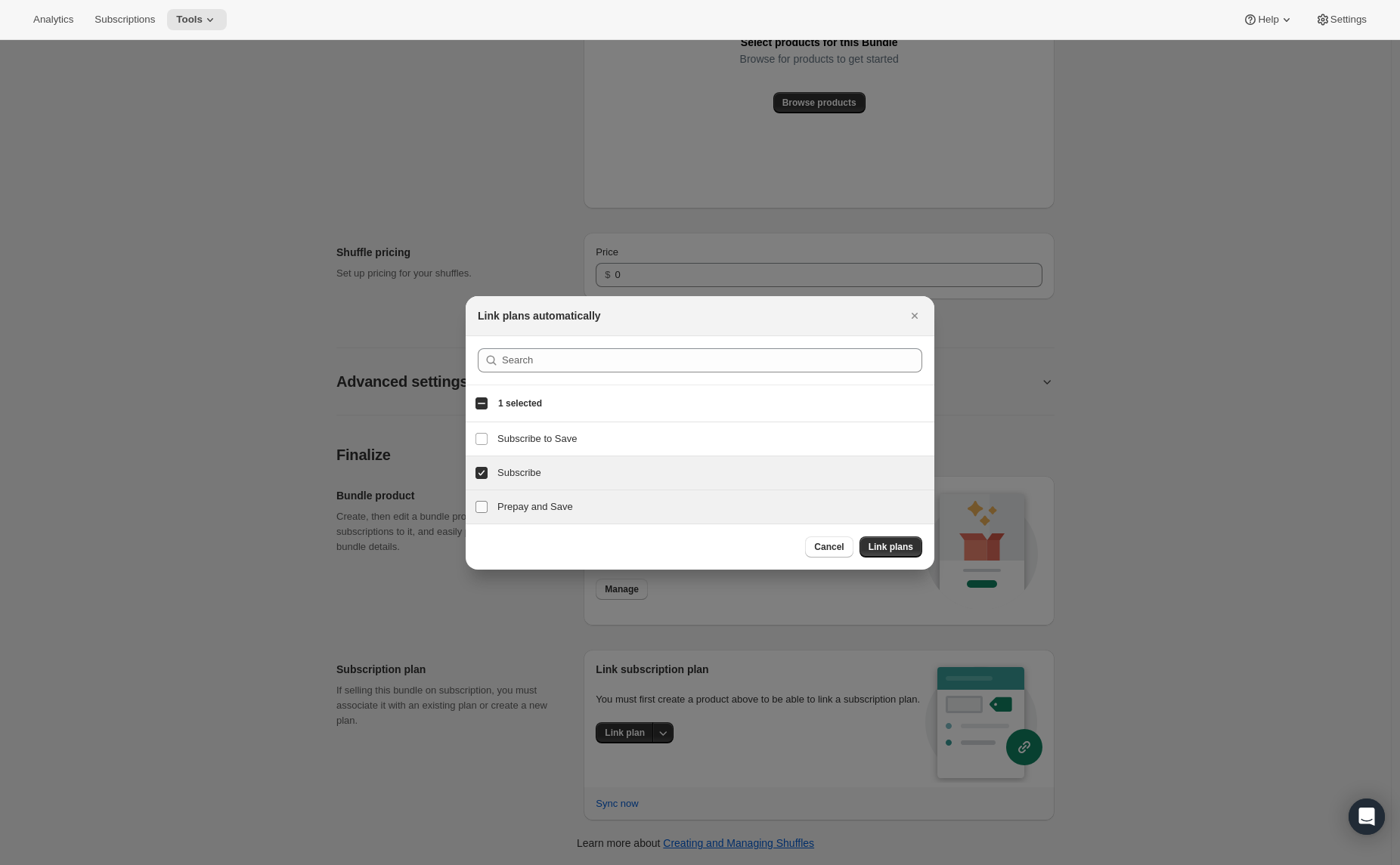
click at [482, 503] on input "Prepay and Save" at bounding box center [482, 507] width 12 height 12
checkbox input "true"
click at [876, 548] on span "Link plans" at bounding box center [891, 547] width 45 height 12
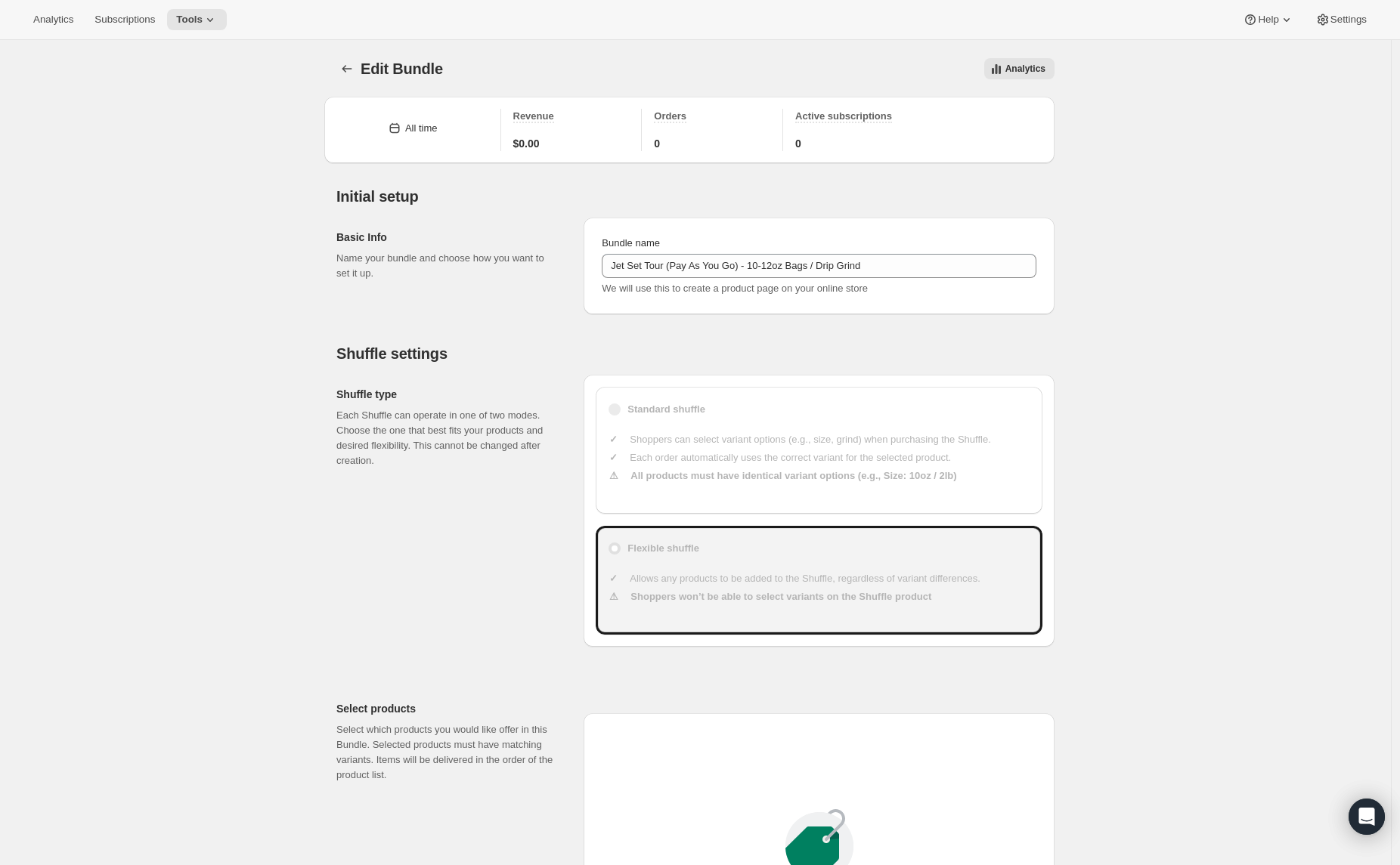
scroll to position [866, 0]
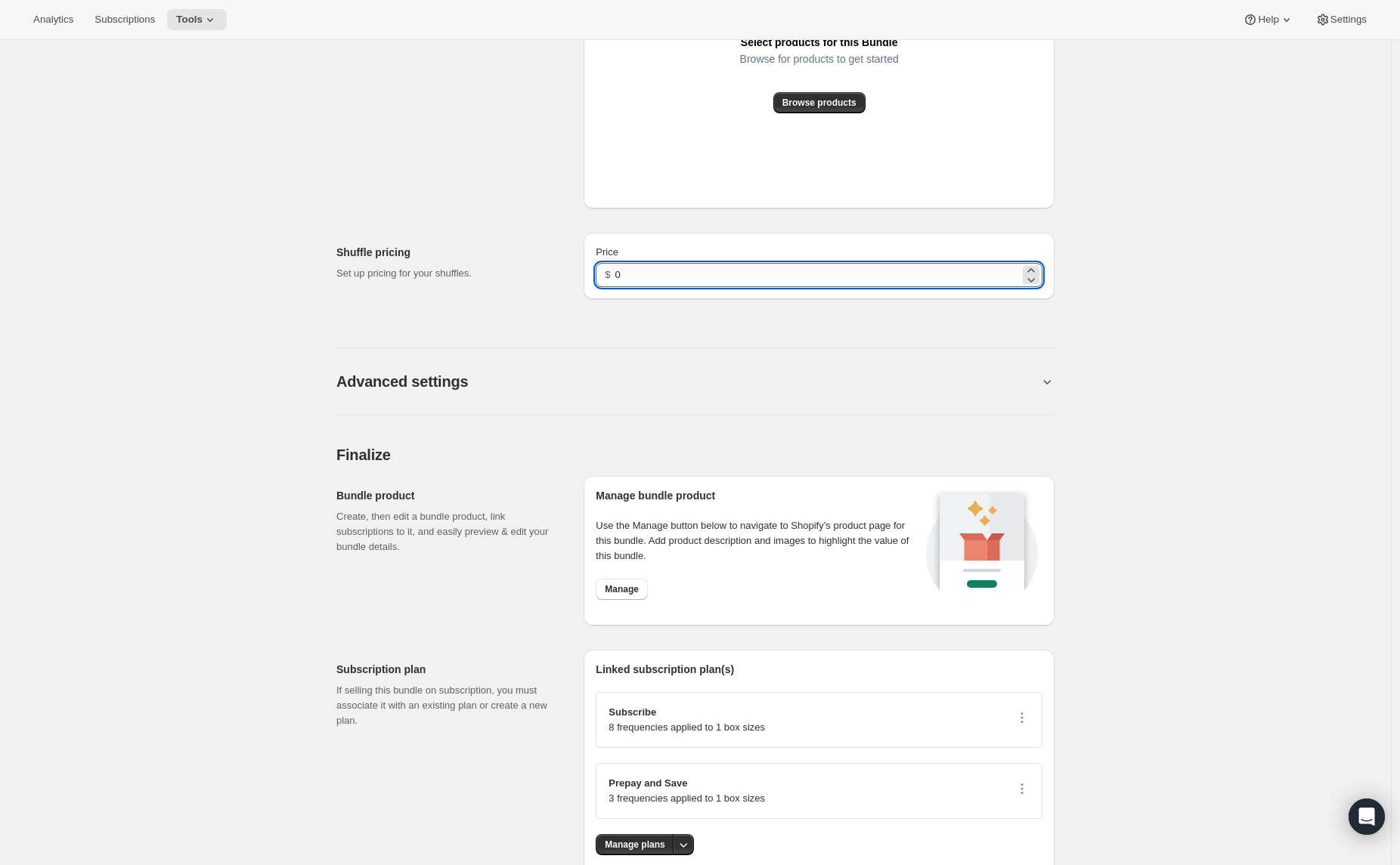
click at [647, 275] on input "0" at bounding box center [817, 275] width 405 height 24
type input "23"
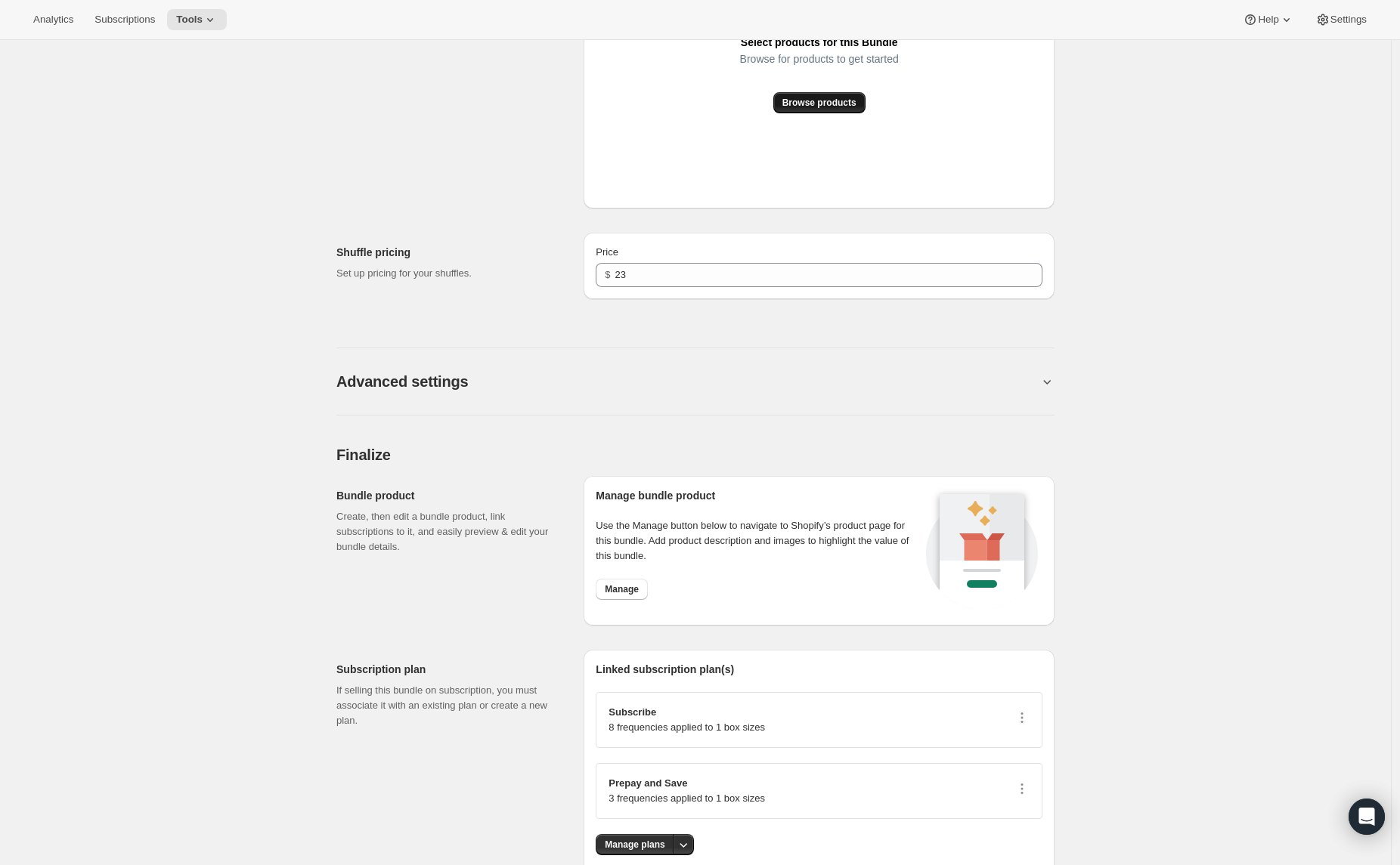
drag, startPoint x: 795, startPoint y: 114, endPoint x: 797, endPoint y: 103, distance: 11.2
click at [795, 114] on div "Select products for this Bundle Browse for products to get started Browse produ…" at bounding box center [820, 27] width 447 height 337
click at [797, 101] on span "Browse products" at bounding box center [820, 103] width 74 height 12
click at [810, 94] on button "Browse products" at bounding box center [819, 103] width 92 height 21
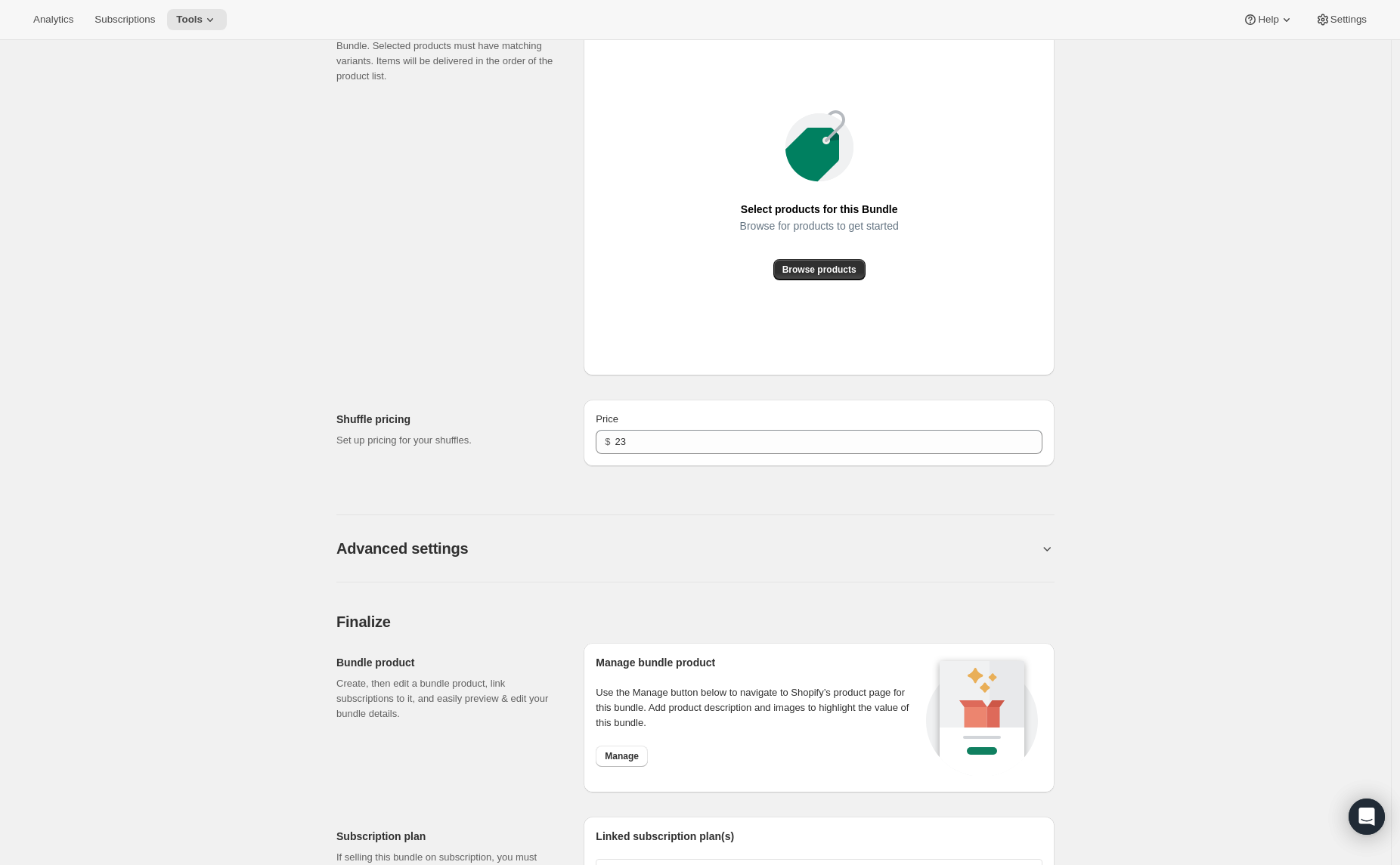
scroll to position [698, 0]
click at [816, 274] on span "Browse products" at bounding box center [820, 270] width 74 height 12
